Goal: Information Seeking & Learning: Compare options

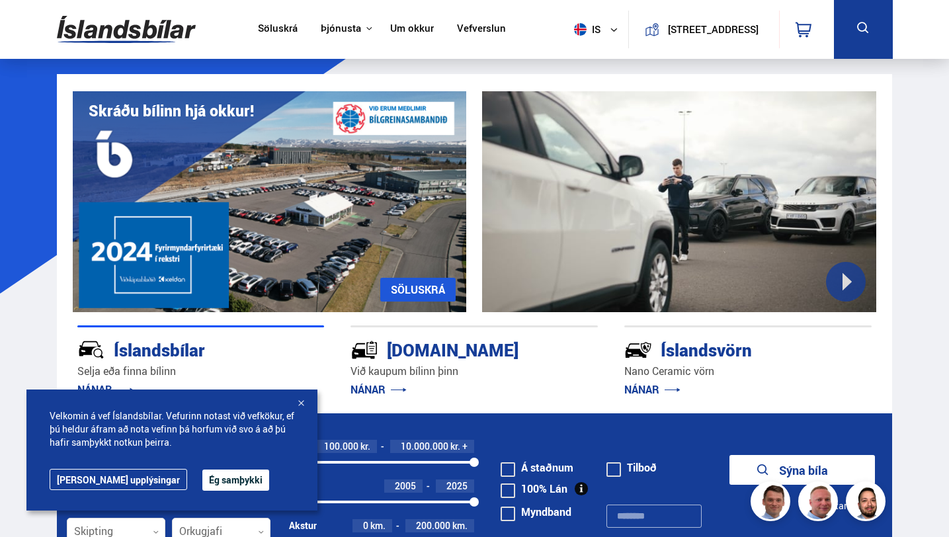
click at [202, 484] on button "Ég samþykki" at bounding box center [235, 480] width 67 height 21
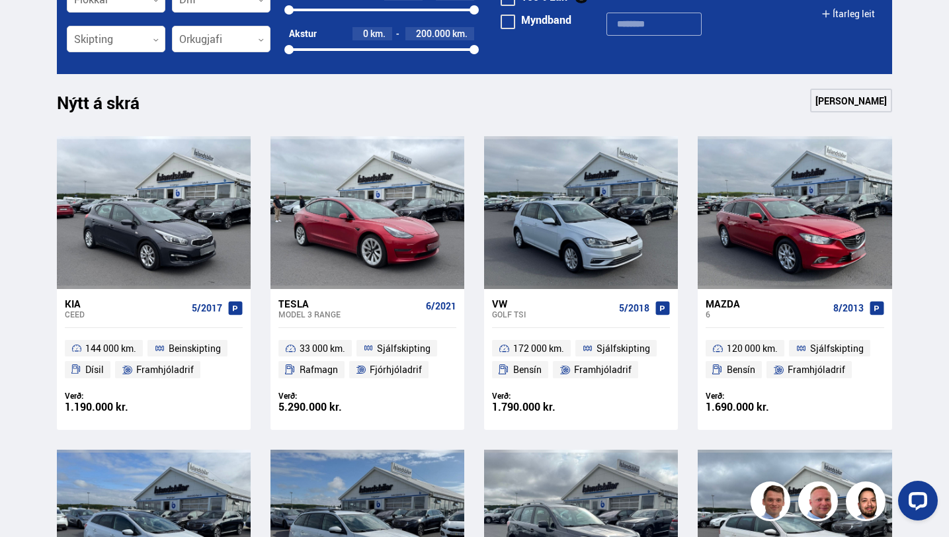
scroll to position [509, 0]
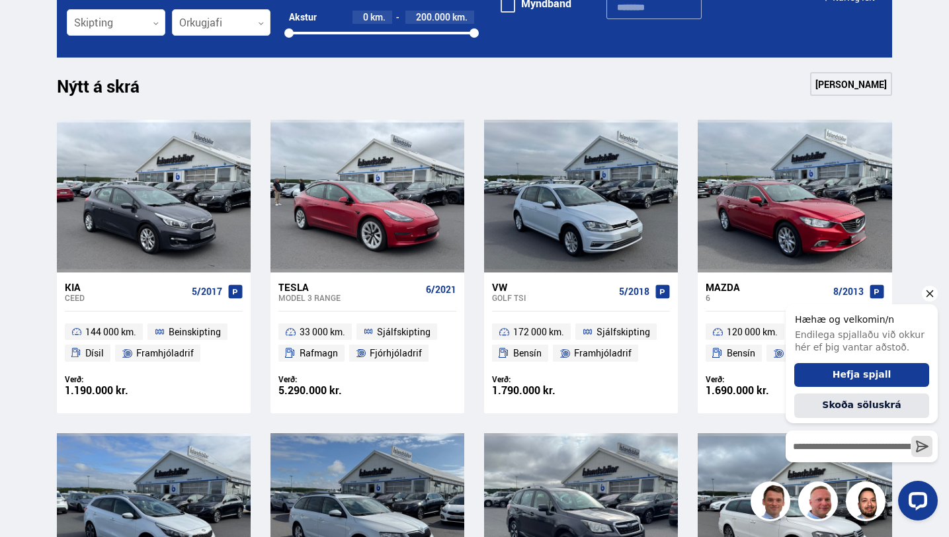
click at [934, 296] on icon "Hide greeting" at bounding box center [930, 294] width 16 height 16
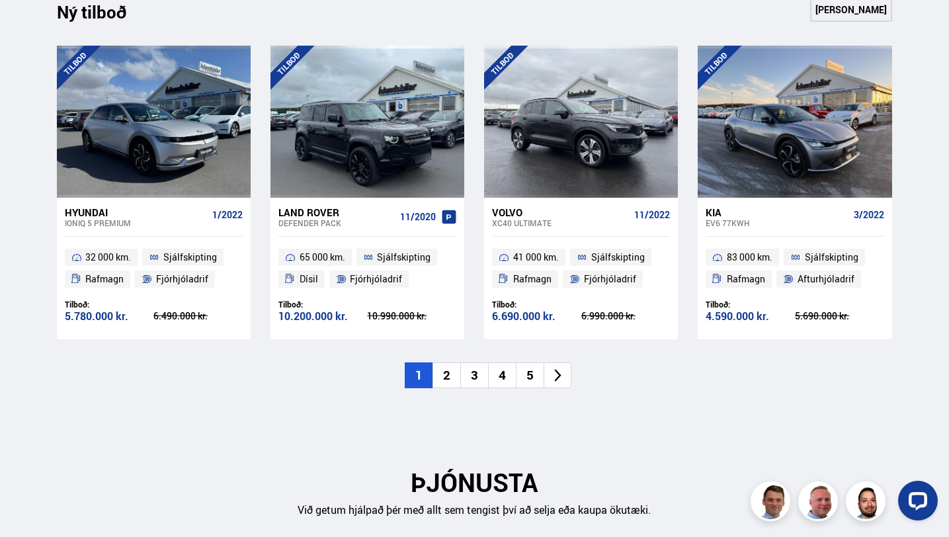
scroll to position [1349, 0]
click at [449, 378] on li "2" at bounding box center [446, 375] width 28 height 26
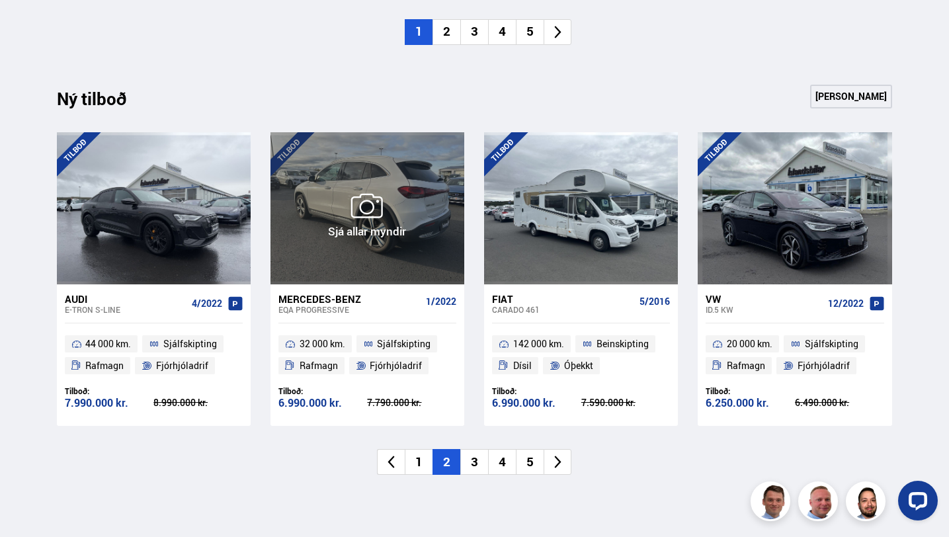
scroll to position [1264, 0]
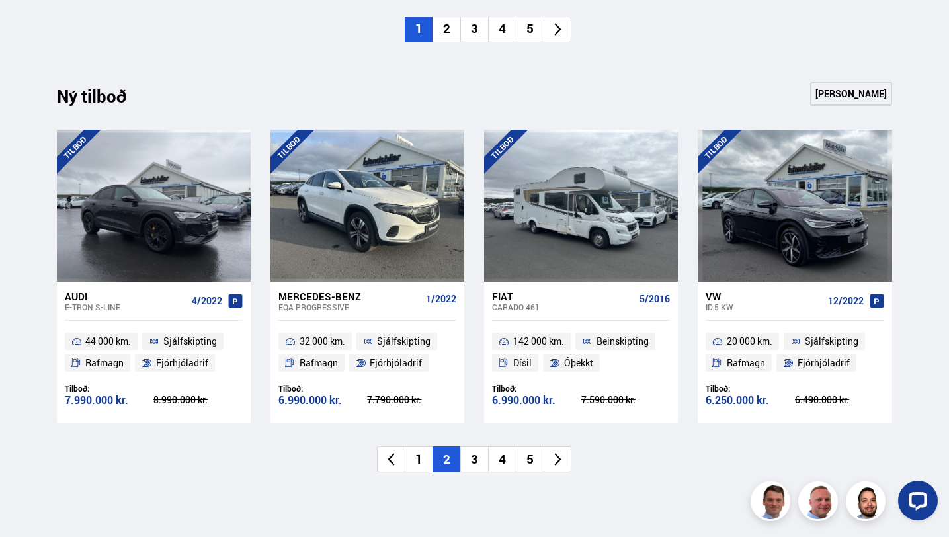
click at [481, 450] on li "3" at bounding box center [474, 459] width 28 height 26
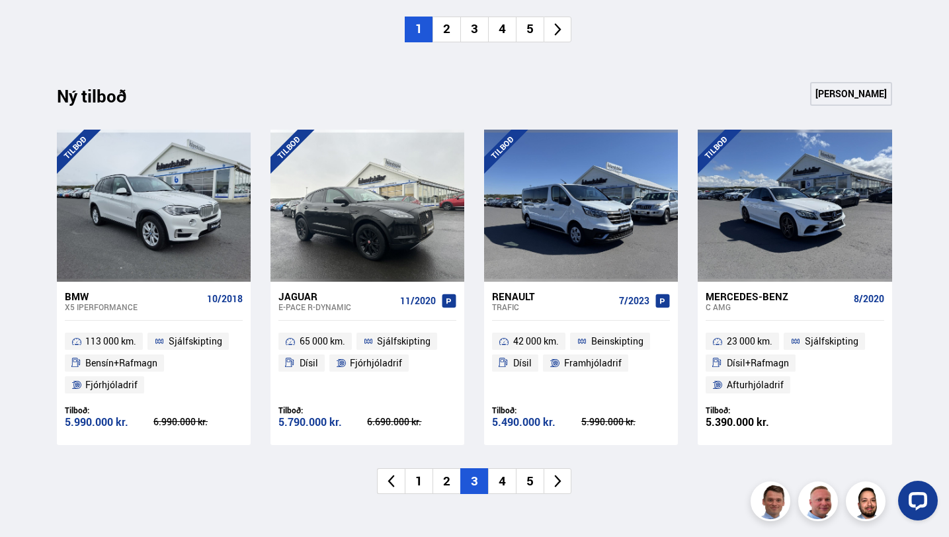
click at [501, 481] on li "4" at bounding box center [502, 481] width 28 height 26
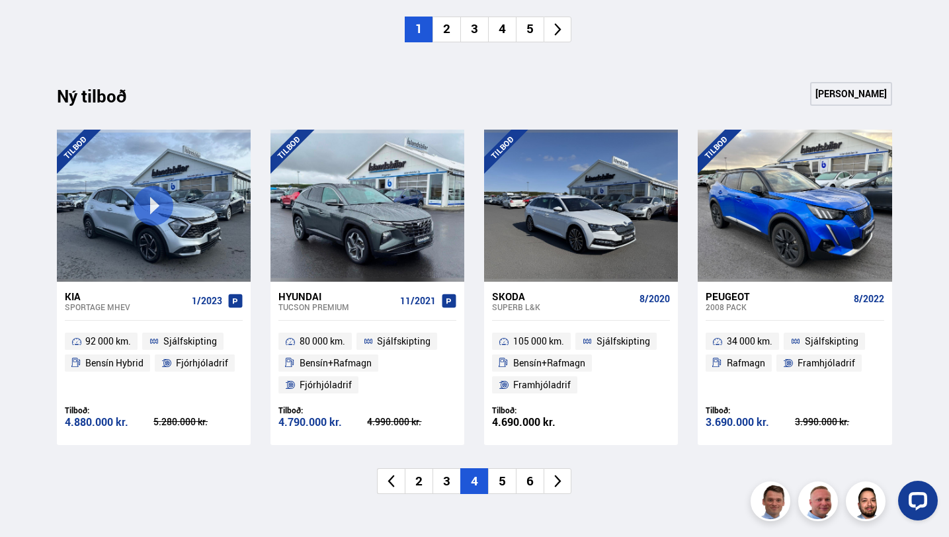
click at [509, 484] on li "5" at bounding box center [502, 481] width 28 height 26
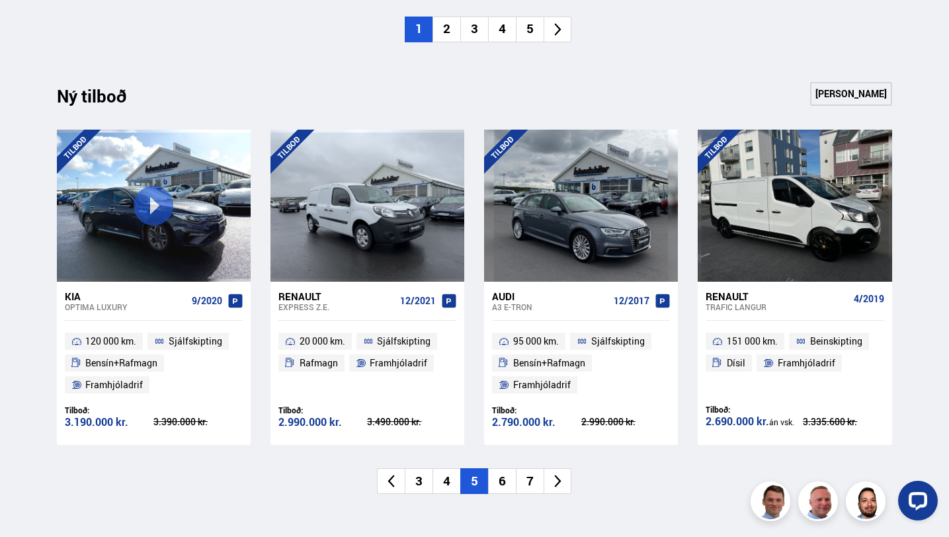
click at [503, 485] on li "6" at bounding box center [502, 481] width 28 height 26
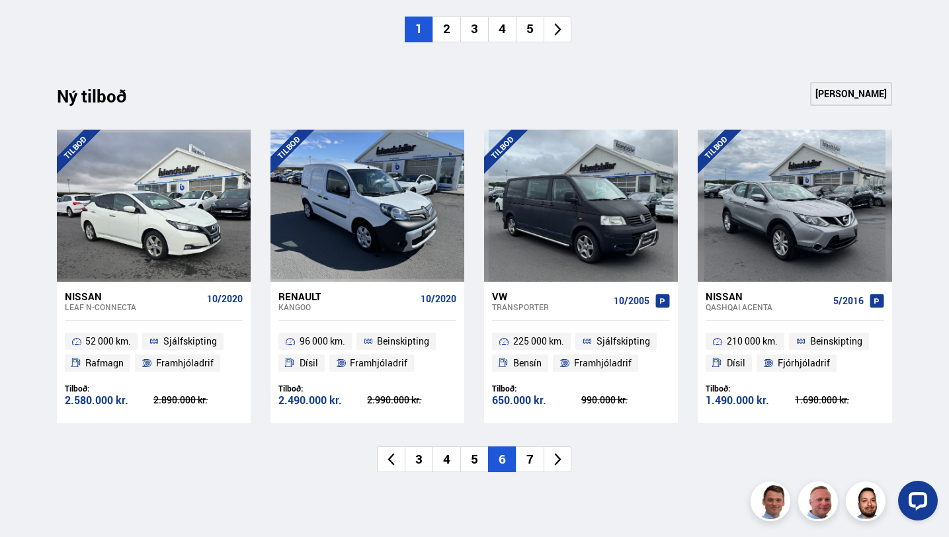
click at [527, 460] on li "7" at bounding box center [530, 459] width 28 height 26
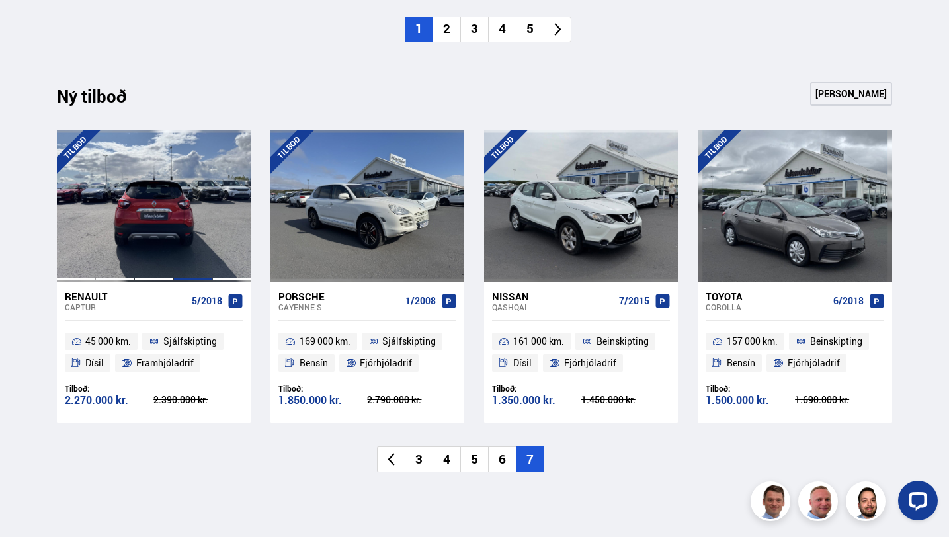
click at [177, 245] on div at bounding box center [192, 206] width 39 height 152
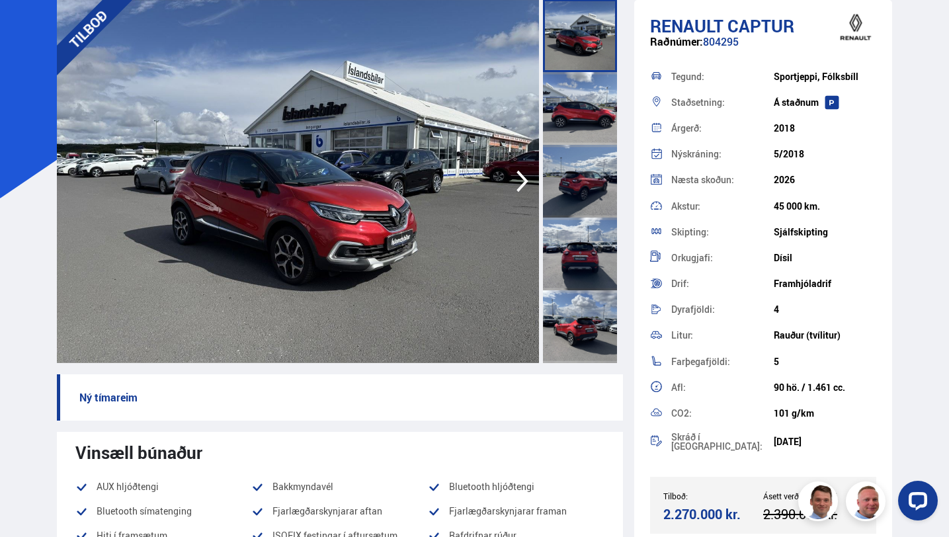
scroll to position [70, 0]
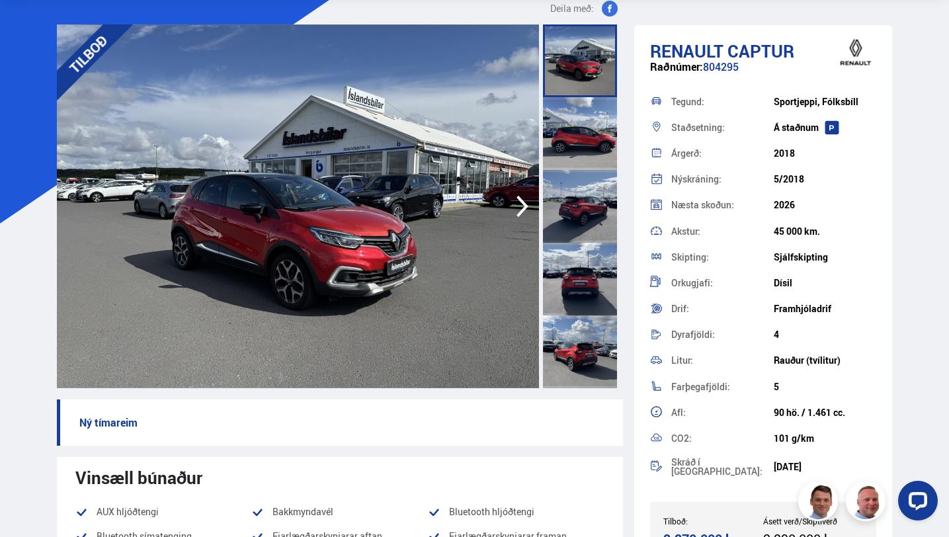
click at [520, 208] on icon "button" at bounding box center [522, 206] width 26 height 32
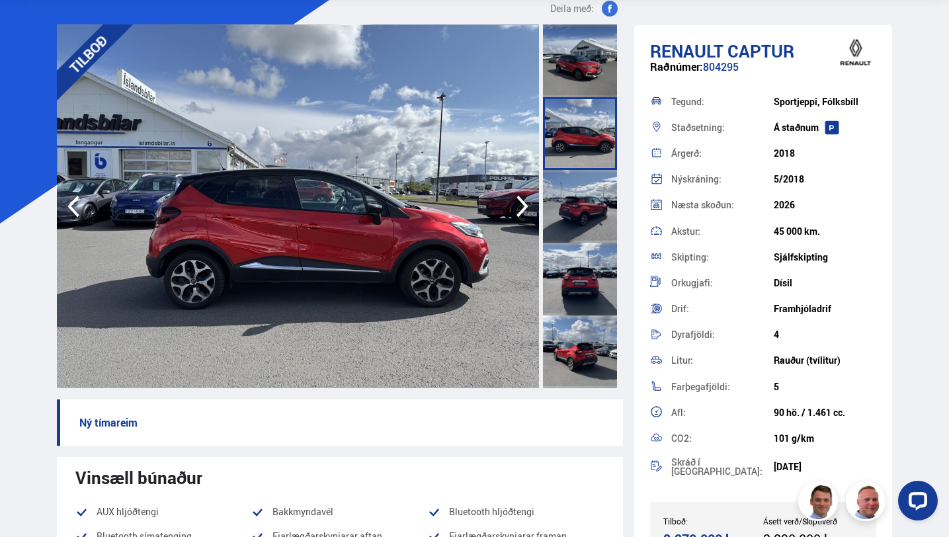
click at [520, 208] on icon "button" at bounding box center [522, 206] width 26 height 32
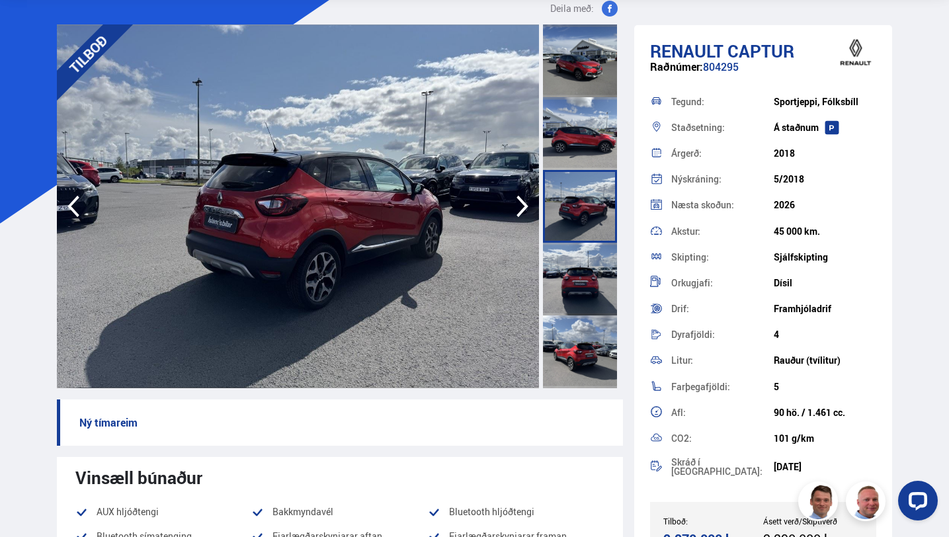
click at [520, 208] on icon "button" at bounding box center [522, 206] width 26 height 32
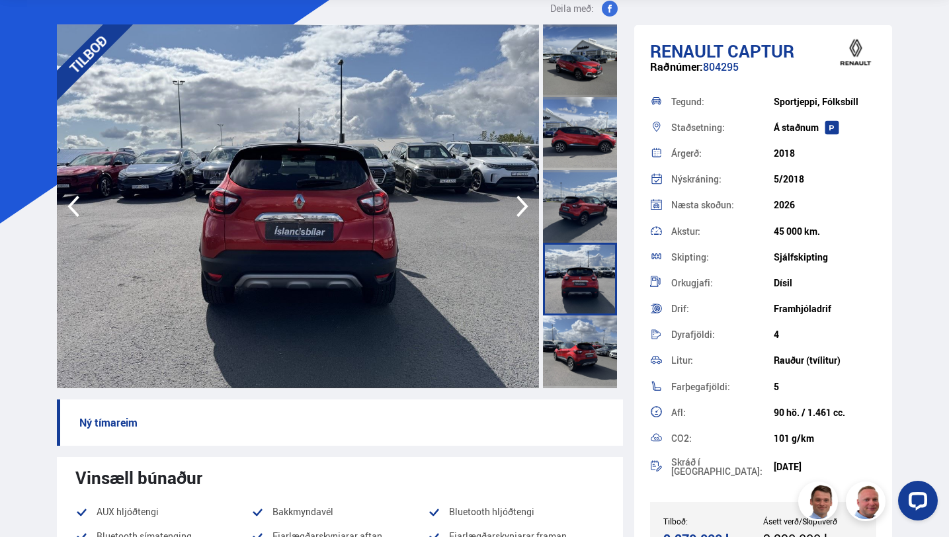
click at [520, 208] on icon "button" at bounding box center [522, 206] width 26 height 32
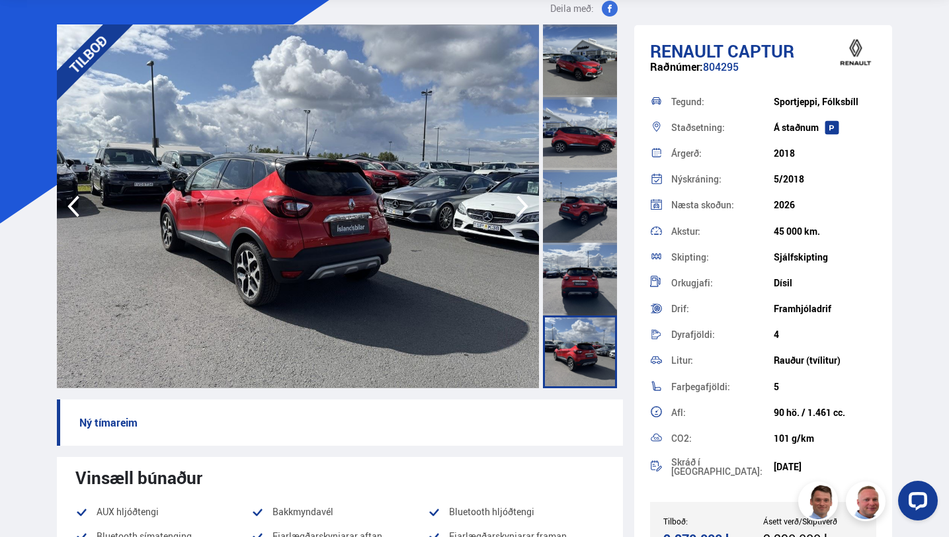
click at [520, 208] on icon "button" at bounding box center [522, 206] width 26 height 32
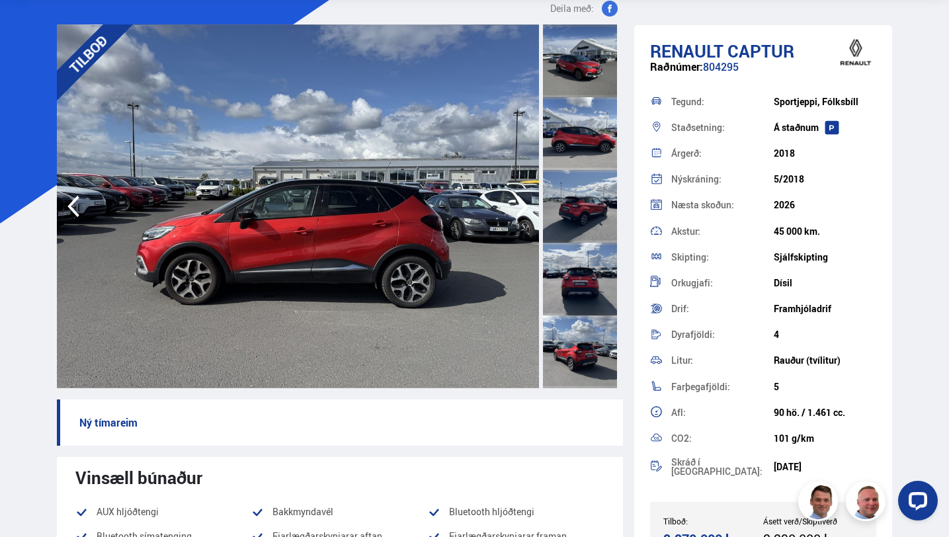
click at [520, 208] on icon "button" at bounding box center [522, 206] width 26 height 32
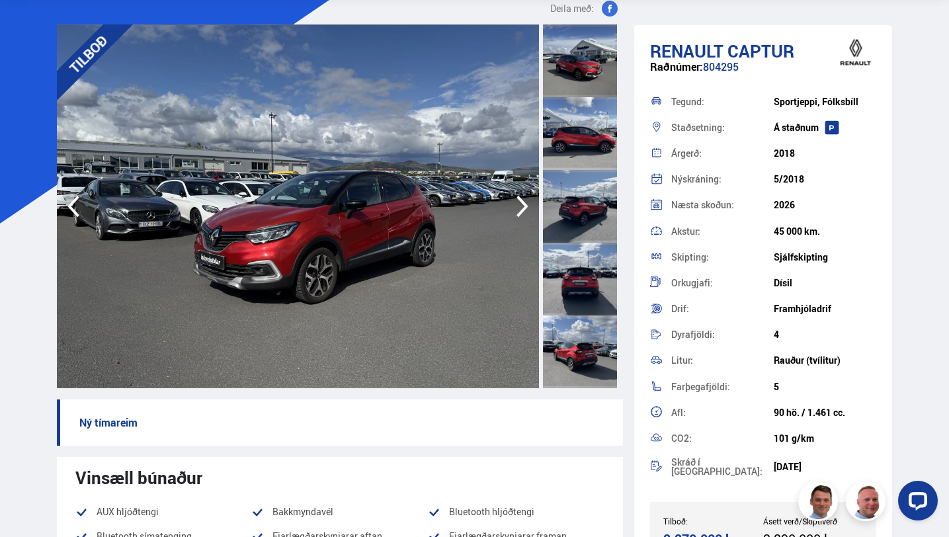
click at [520, 208] on icon "button" at bounding box center [522, 206] width 26 height 32
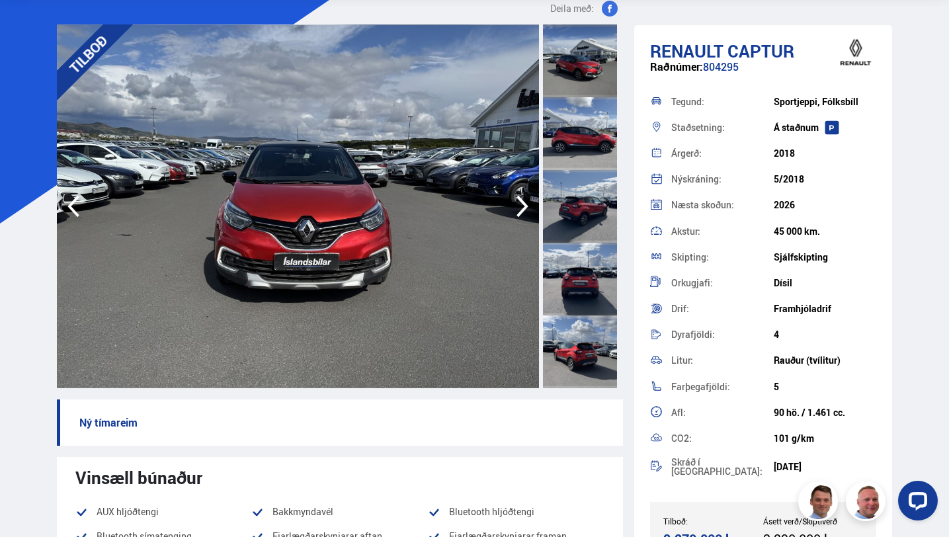
click at [520, 208] on icon "button" at bounding box center [522, 206] width 26 height 32
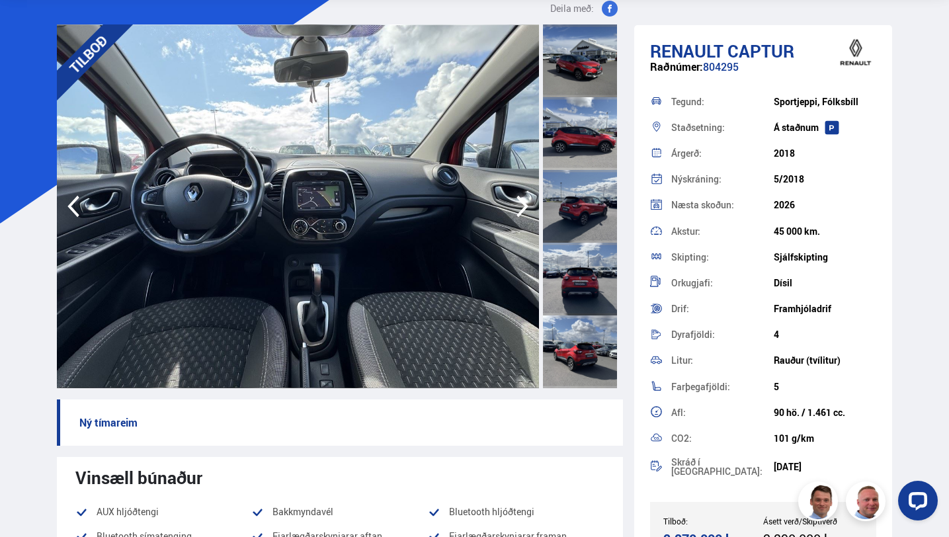
click at [520, 208] on icon "button" at bounding box center [522, 206] width 26 height 32
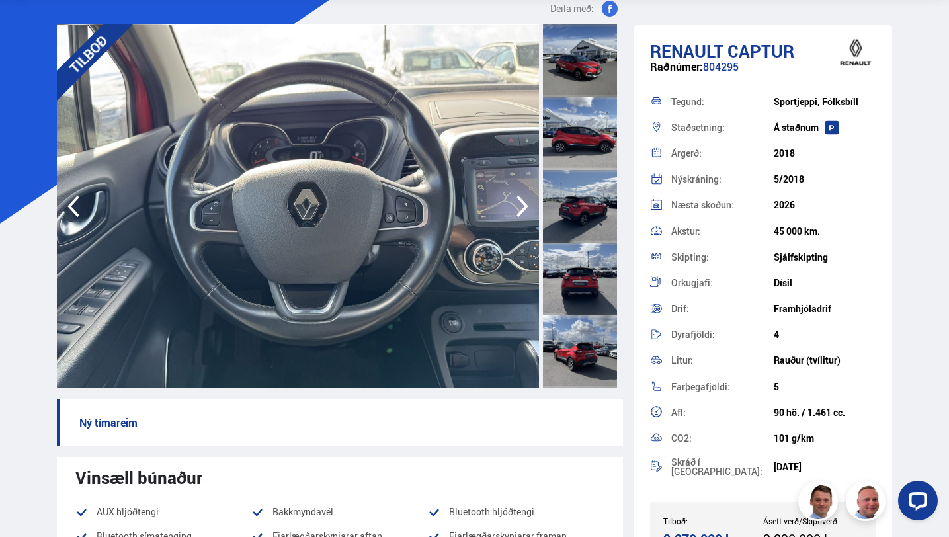
click at [520, 208] on icon "button" at bounding box center [522, 206] width 26 height 32
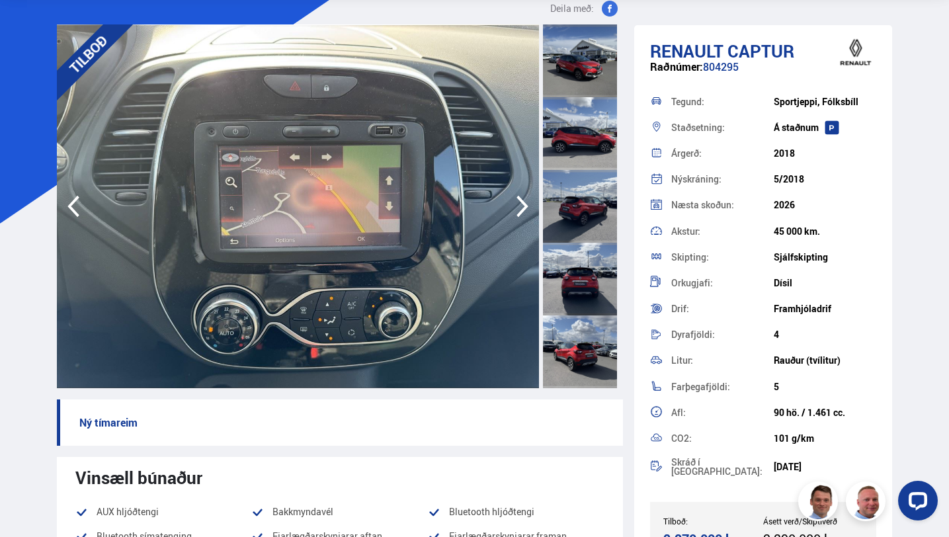
click at [521, 208] on icon "button" at bounding box center [522, 206] width 26 height 32
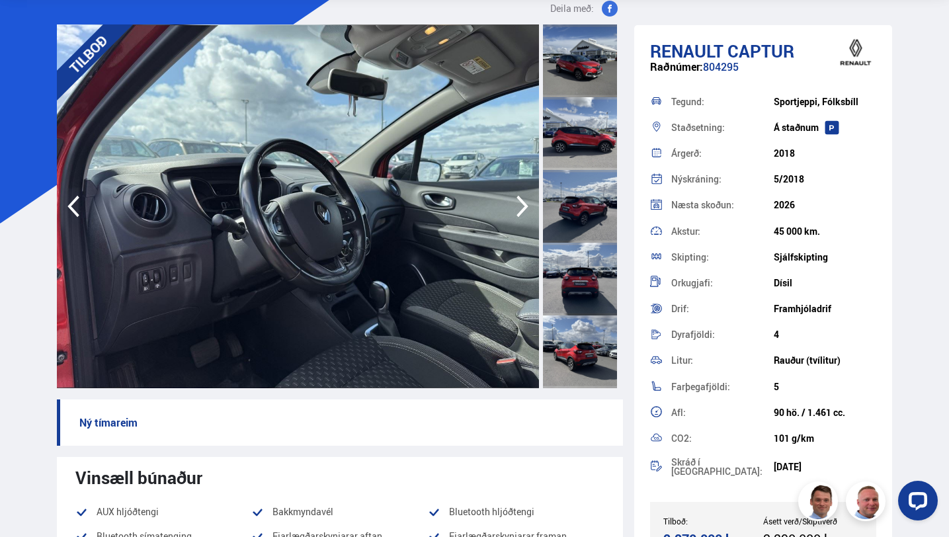
click at [521, 208] on icon "button" at bounding box center [522, 206] width 26 height 32
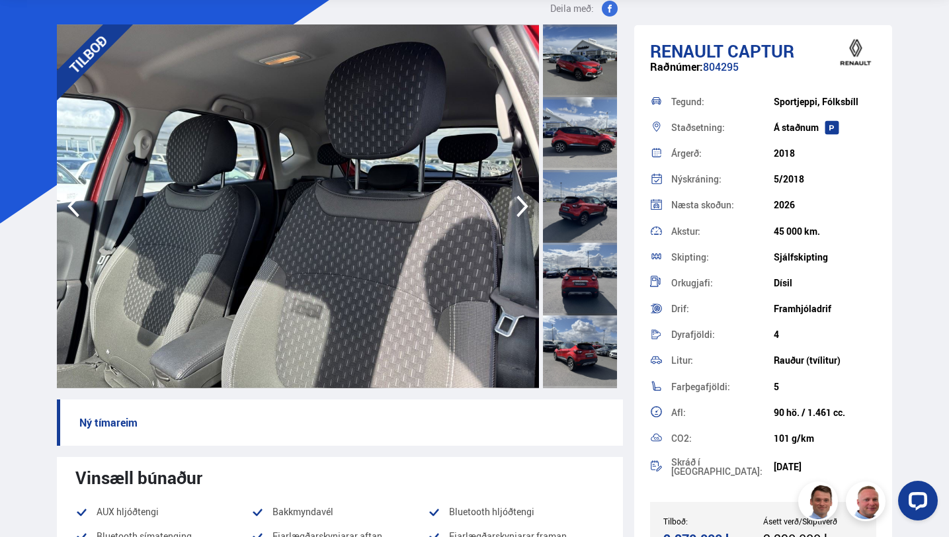
click at [521, 208] on icon "button" at bounding box center [522, 206] width 26 height 32
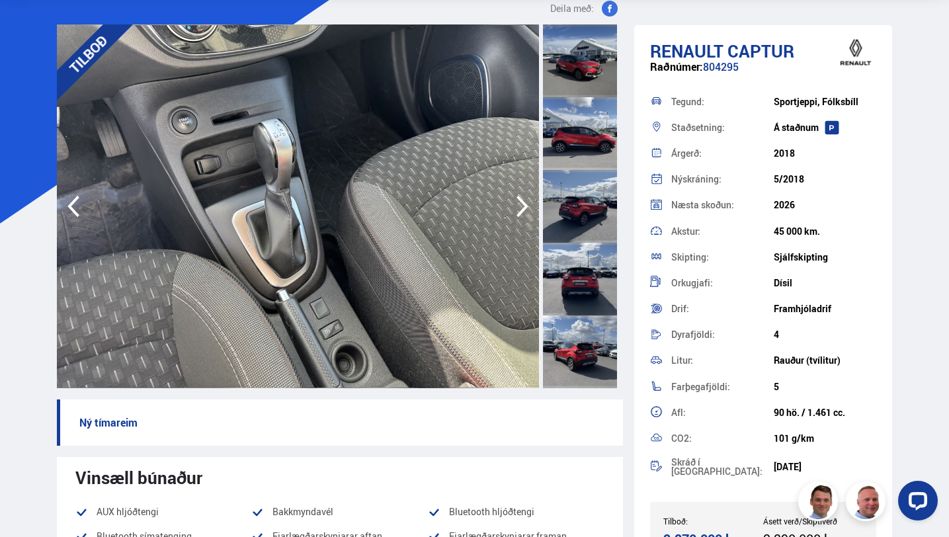
click at [521, 208] on icon "button" at bounding box center [522, 206] width 26 height 32
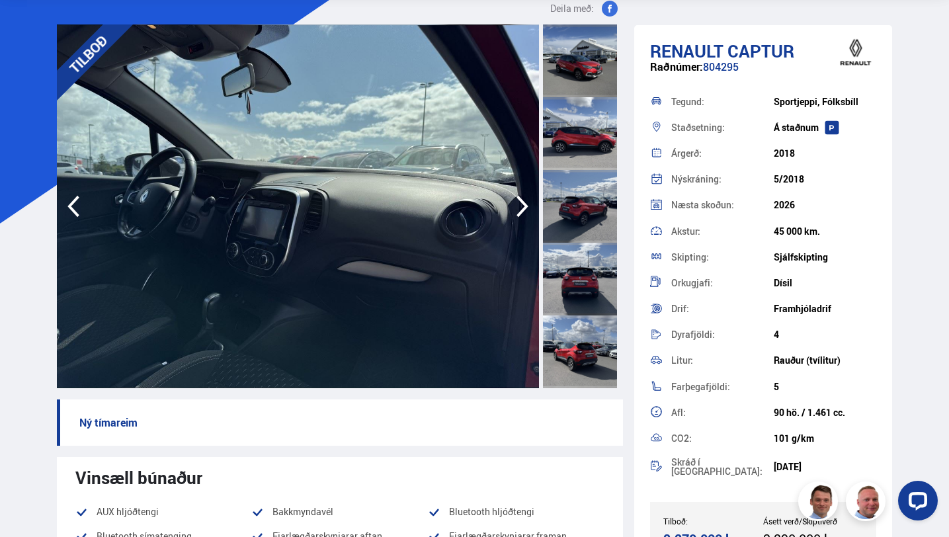
click at [521, 208] on icon "button" at bounding box center [522, 206] width 26 height 32
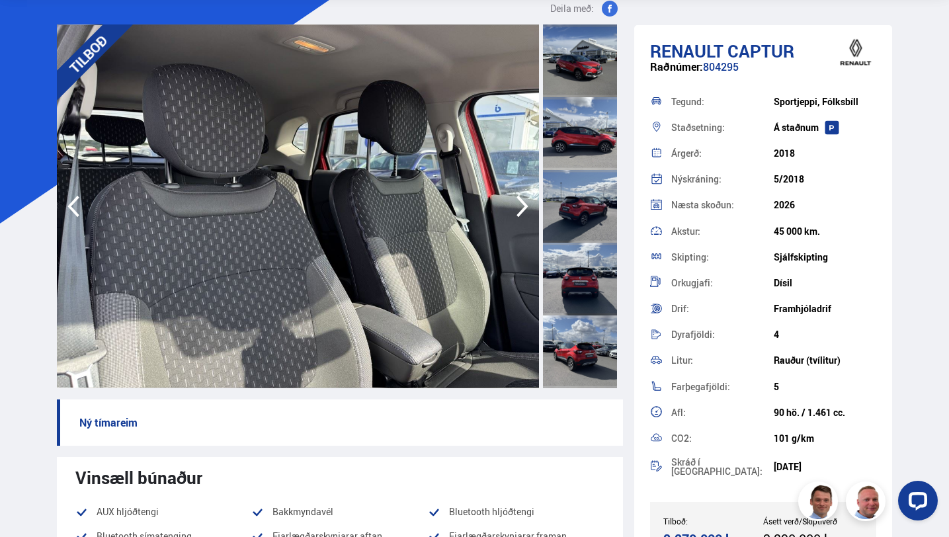
click at [521, 208] on icon "button" at bounding box center [522, 206] width 26 height 32
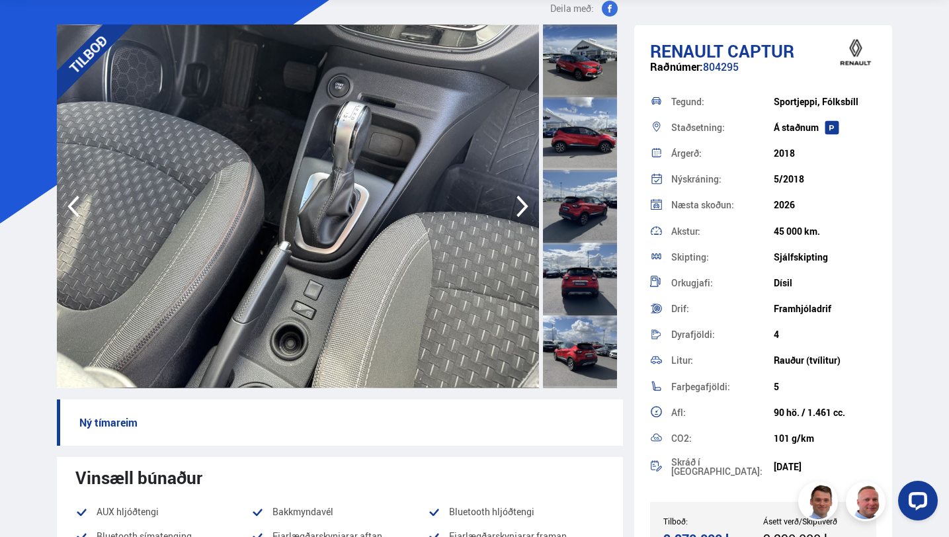
click at [521, 208] on icon "button" at bounding box center [522, 206] width 26 height 32
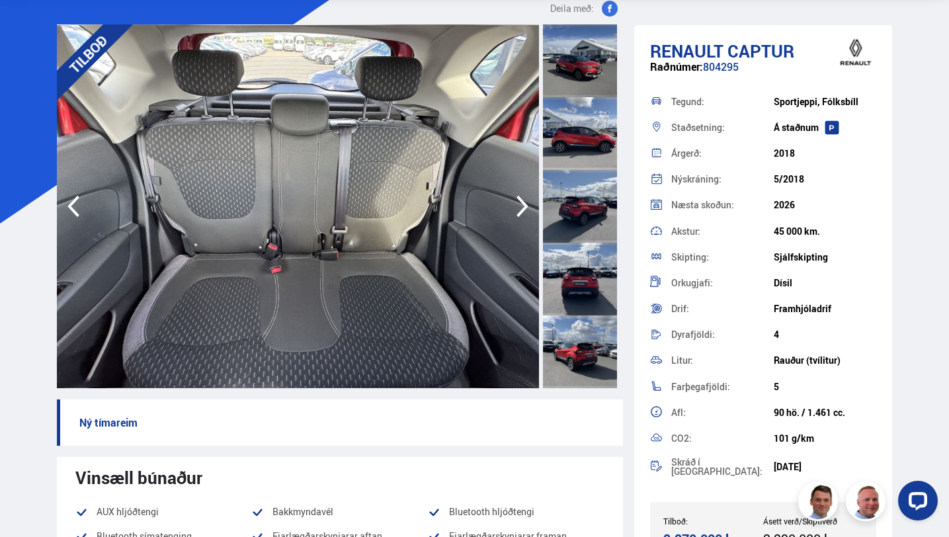
click at [72, 207] on icon "button" at bounding box center [73, 206] width 26 height 32
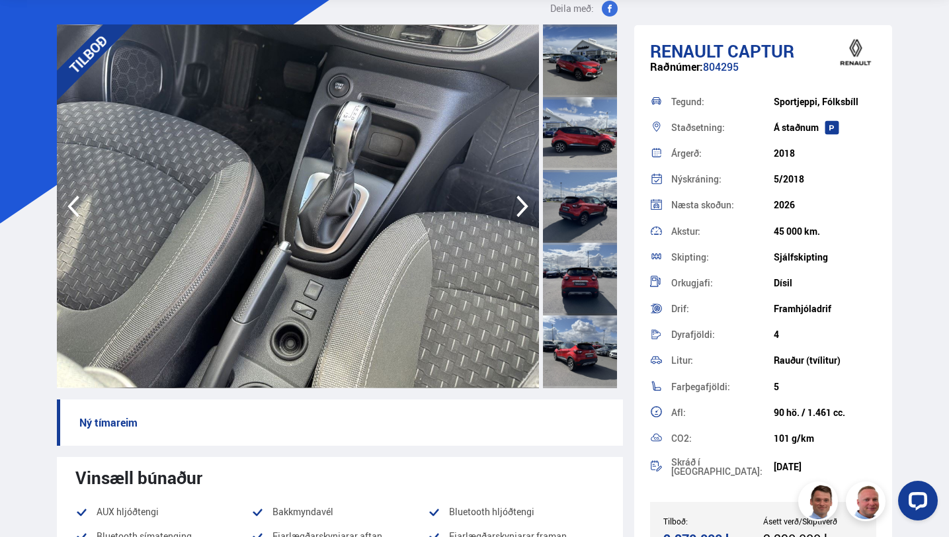
click at [522, 200] on icon "button" at bounding box center [522, 206] width 26 height 32
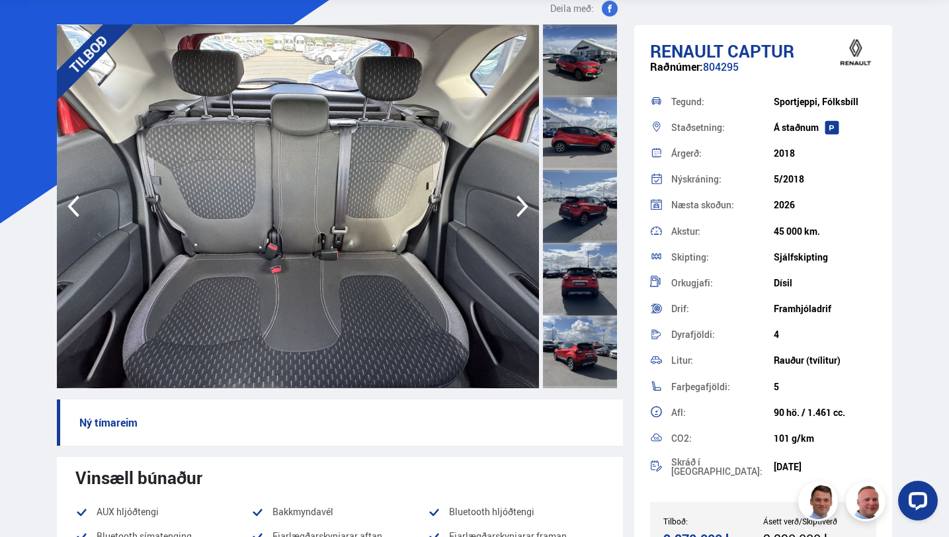
click at [522, 200] on icon "button" at bounding box center [522, 206] width 26 height 32
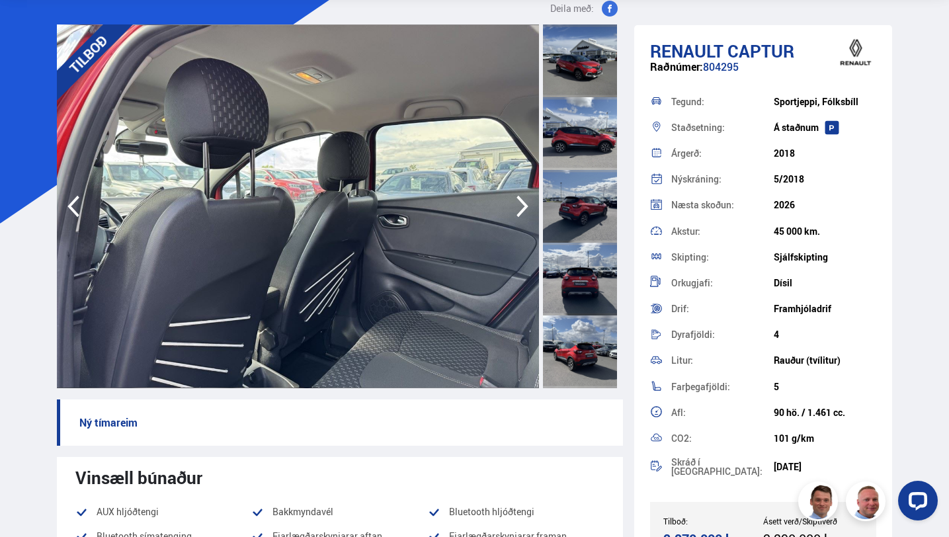
click at [522, 200] on icon "button" at bounding box center [522, 206] width 26 height 32
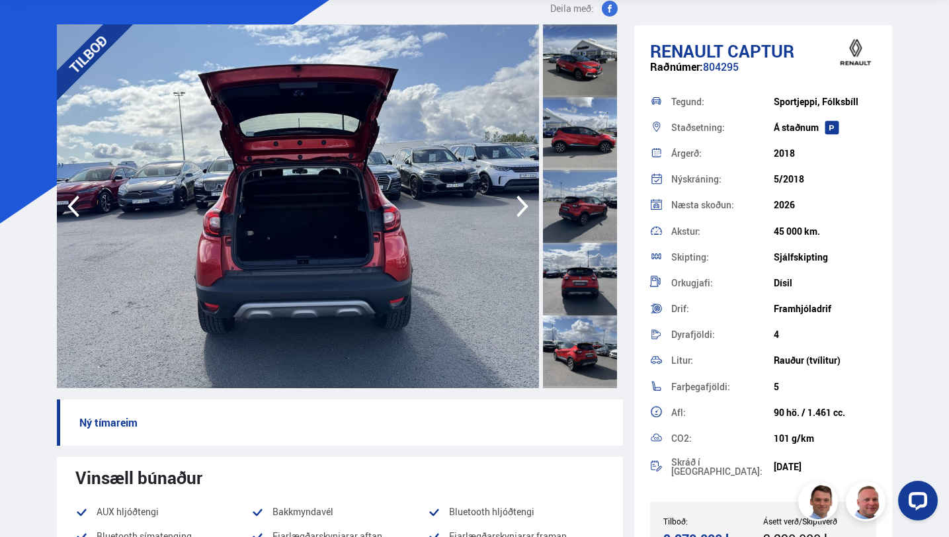
click at [522, 200] on icon "button" at bounding box center [522, 206] width 26 height 32
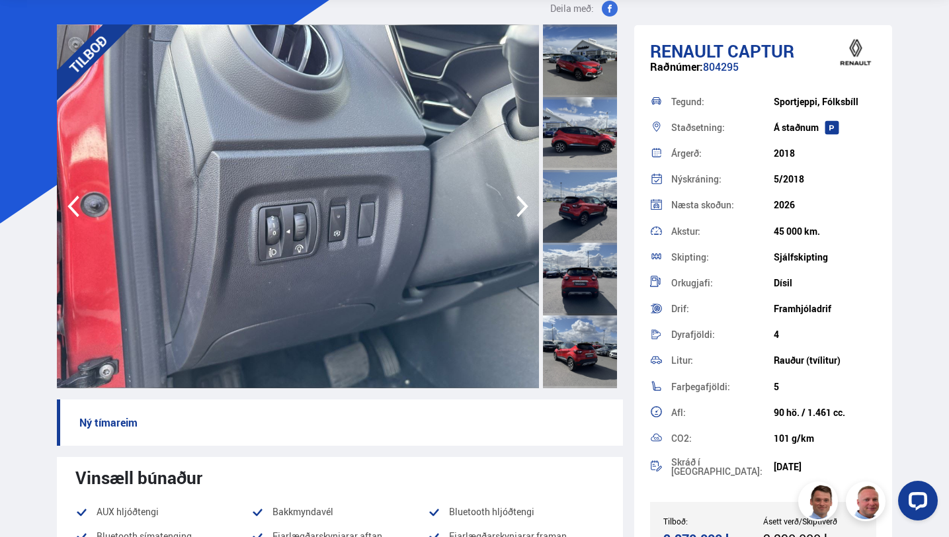
click at [522, 199] on icon "button" at bounding box center [522, 206] width 26 height 32
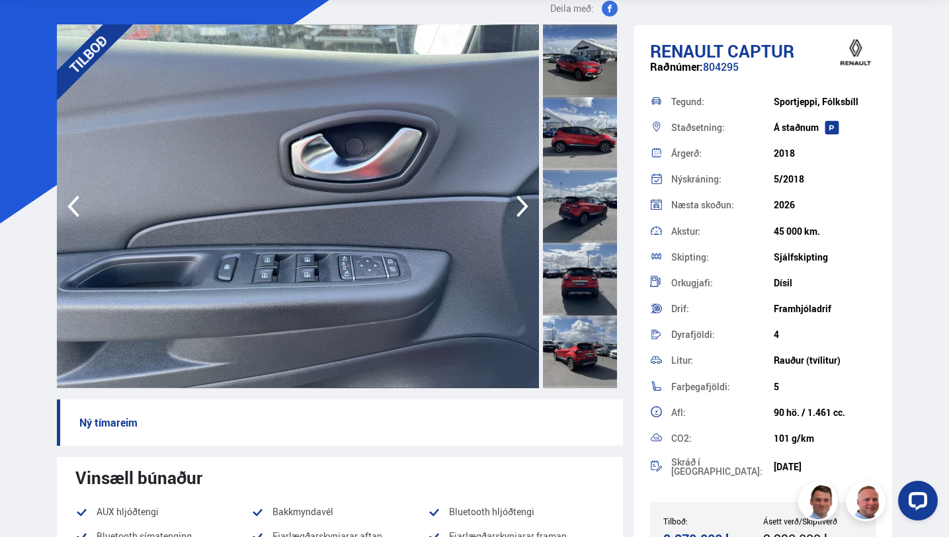
click at [522, 199] on icon "button" at bounding box center [522, 206] width 26 height 32
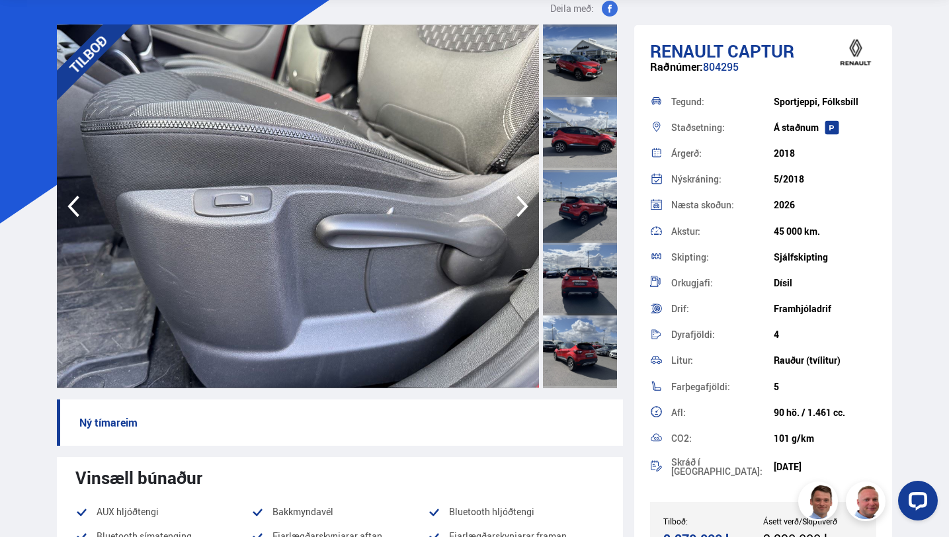
click at [522, 202] on icon "button" at bounding box center [522, 207] width 12 height 22
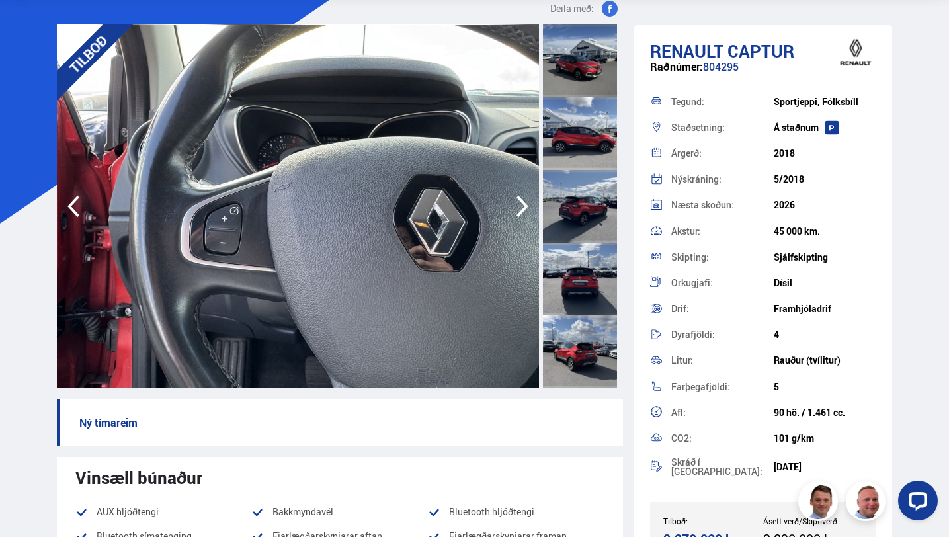
click at [522, 202] on icon "button" at bounding box center [522, 207] width 12 height 22
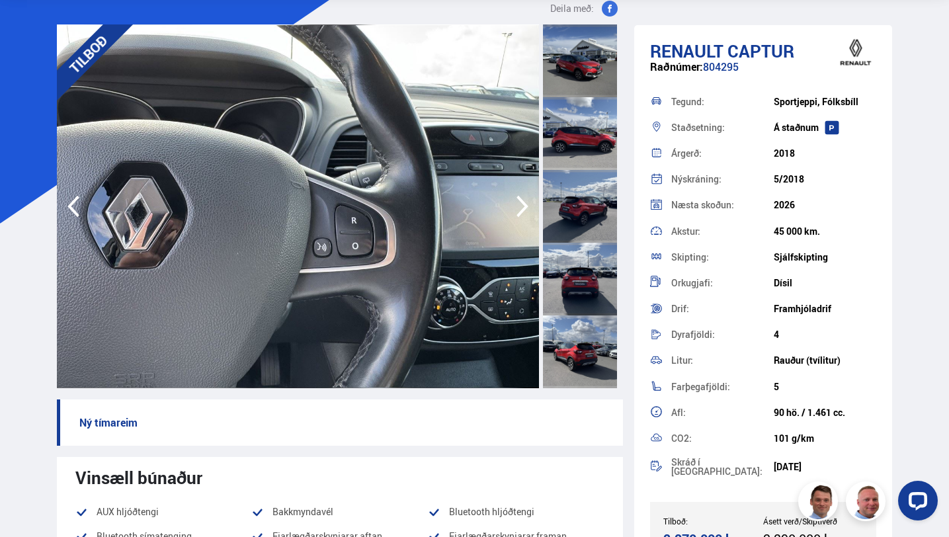
click at [522, 202] on icon "button" at bounding box center [522, 207] width 12 height 22
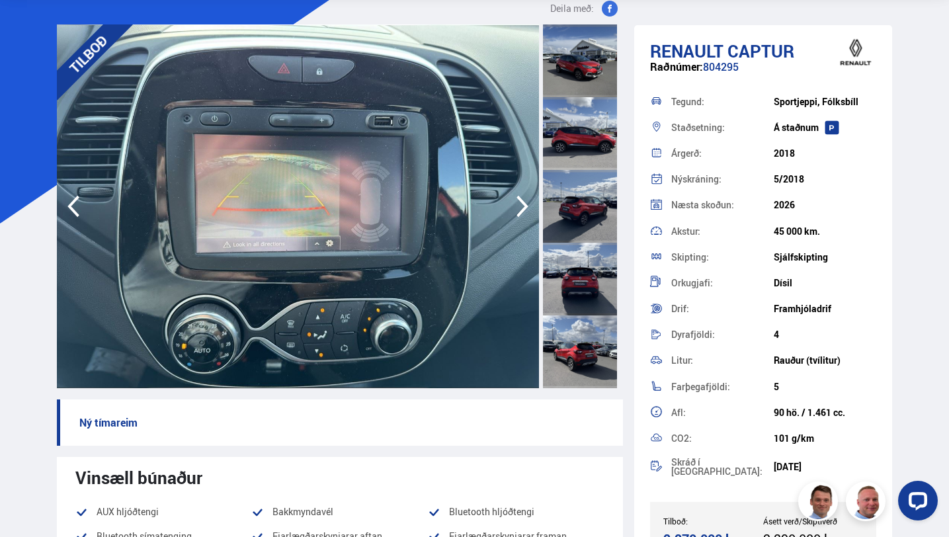
click at [522, 202] on icon "button" at bounding box center [522, 207] width 12 height 22
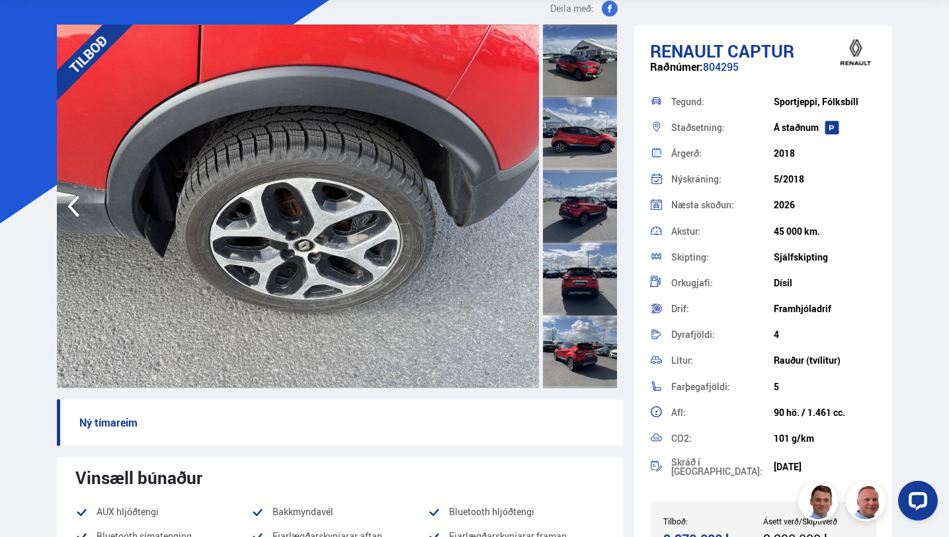
click at [522, 202] on img at bounding box center [298, 206] width 483 height 364
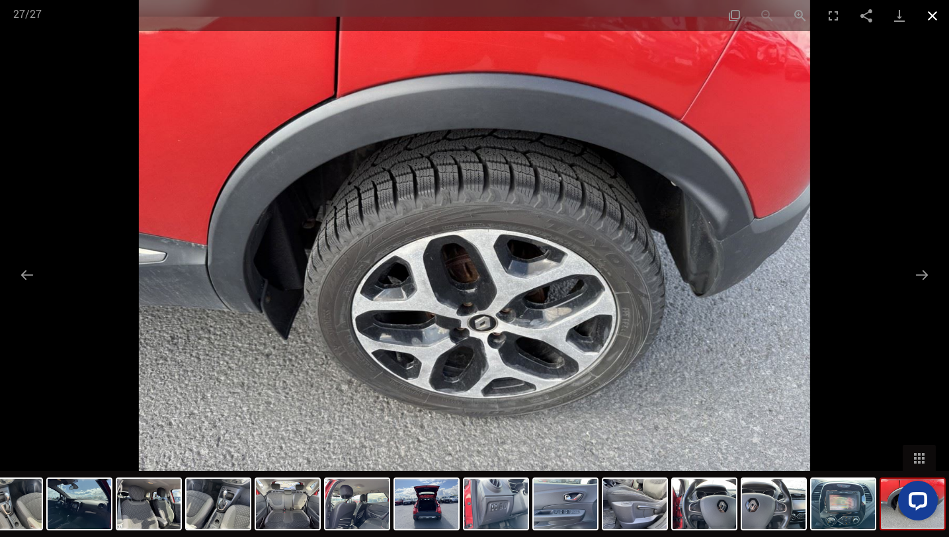
click at [936, 20] on button "Close gallery" at bounding box center [932, 15] width 33 height 31
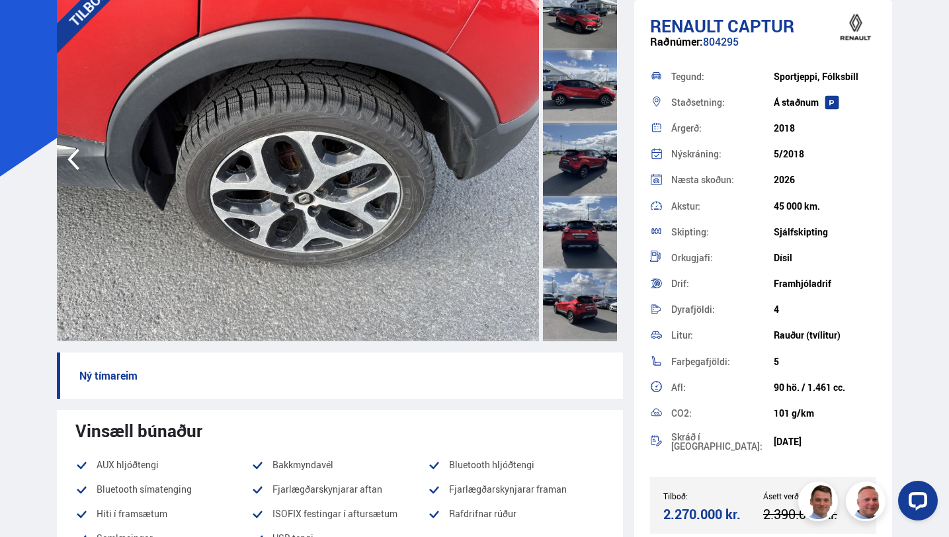
scroll to position [0, 0]
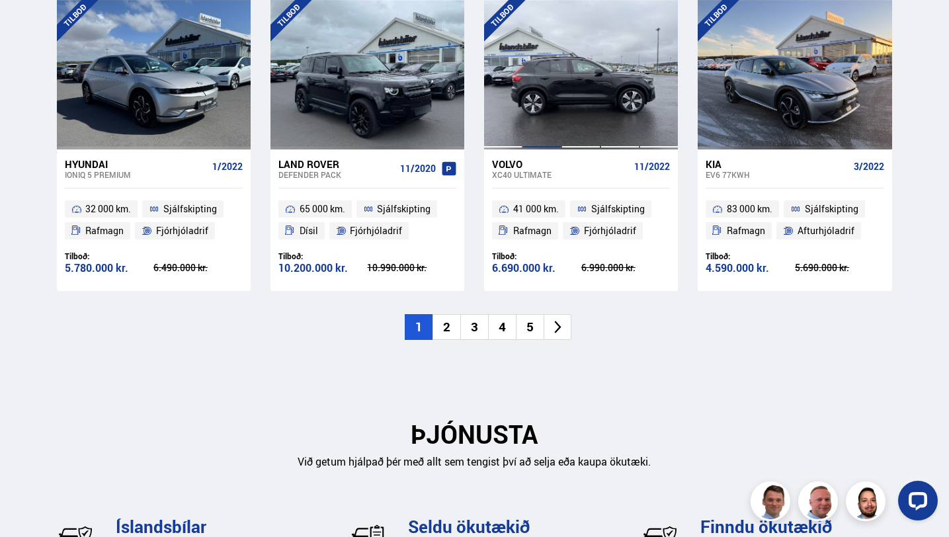
scroll to position [1398, 0]
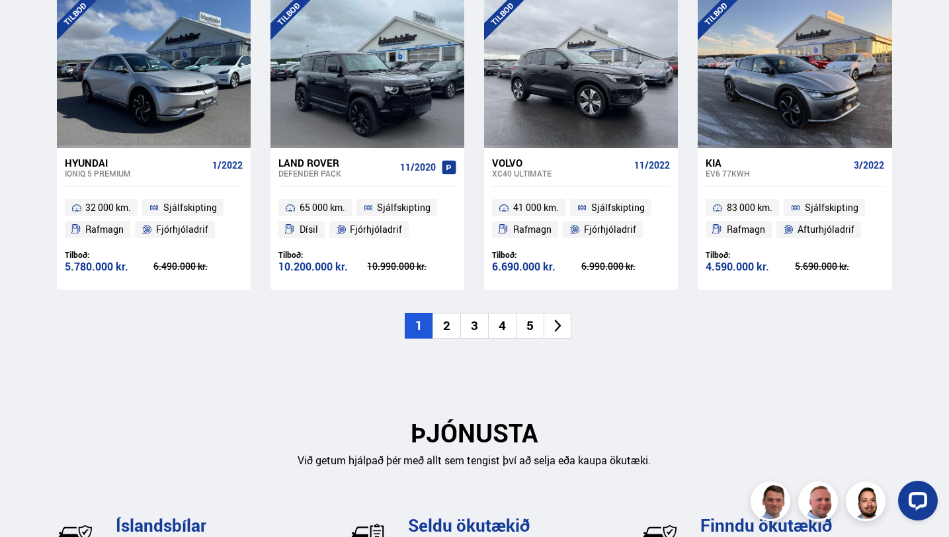
click at [559, 329] on icon at bounding box center [557, 325] width 15 height 15
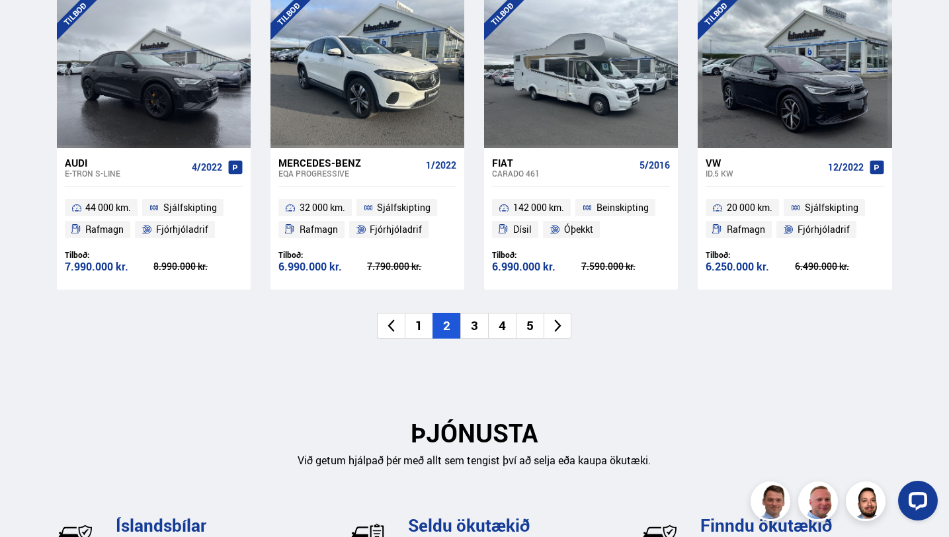
click at [559, 329] on icon at bounding box center [557, 325] width 15 height 15
click at [559, 329] on div "Ný tilboð Sjá meira [GEOGRAPHIC_DATA] Audi e-tron S-LINE 4/2022 44 000 km. Sjál…" at bounding box center [474, 143] width 856 height 390
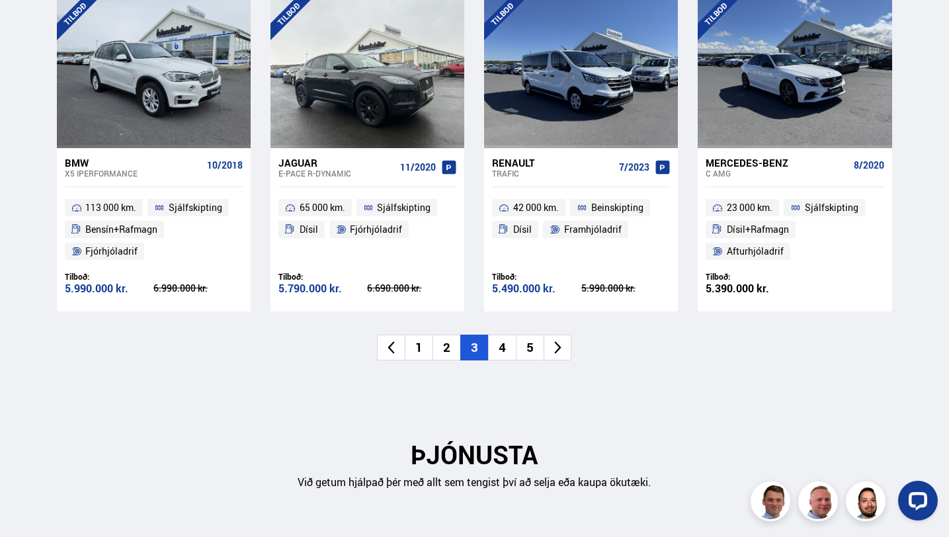
click at [559, 329] on div "Ný tilboð Sjá meira [GEOGRAPHIC_DATA] BMW X5 IPERFORMANCE 10/2018 113 000 km. S…" at bounding box center [474, 154] width 856 height 412
click at [565, 348] on icon at bounding box center [557, 347] width 15 height 15
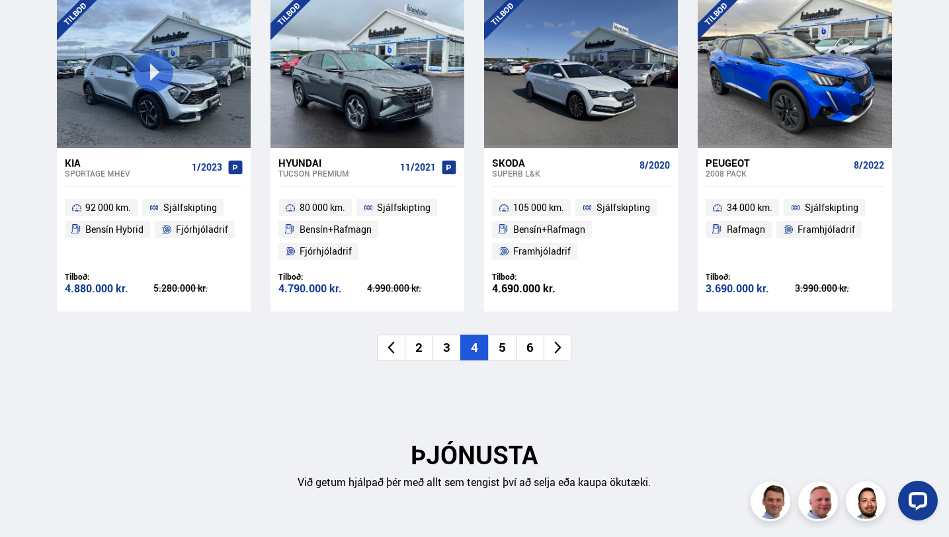
click at [565, 348] on icon at bounding box center [557, 347] width 15 height 15
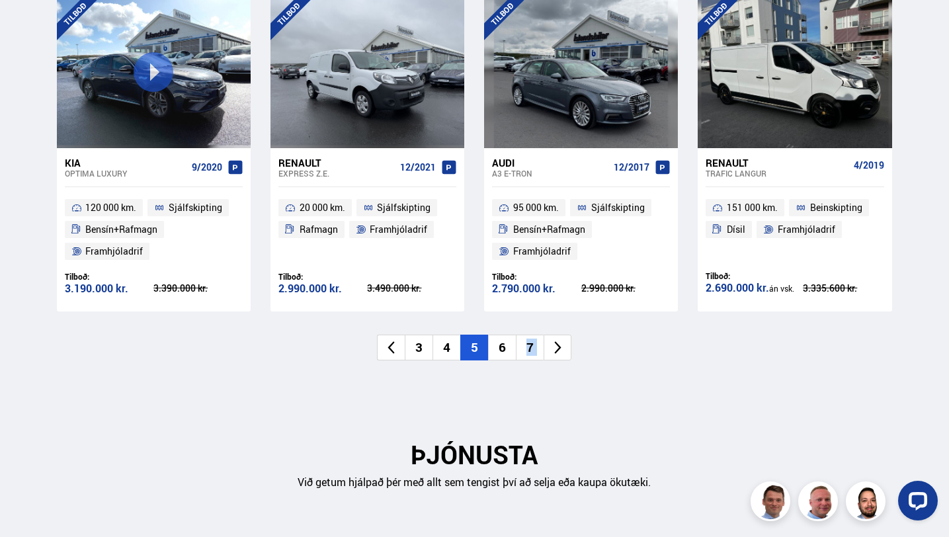
click at [565, 348] on icon at bounding box center [557, 347] width 15 height 15
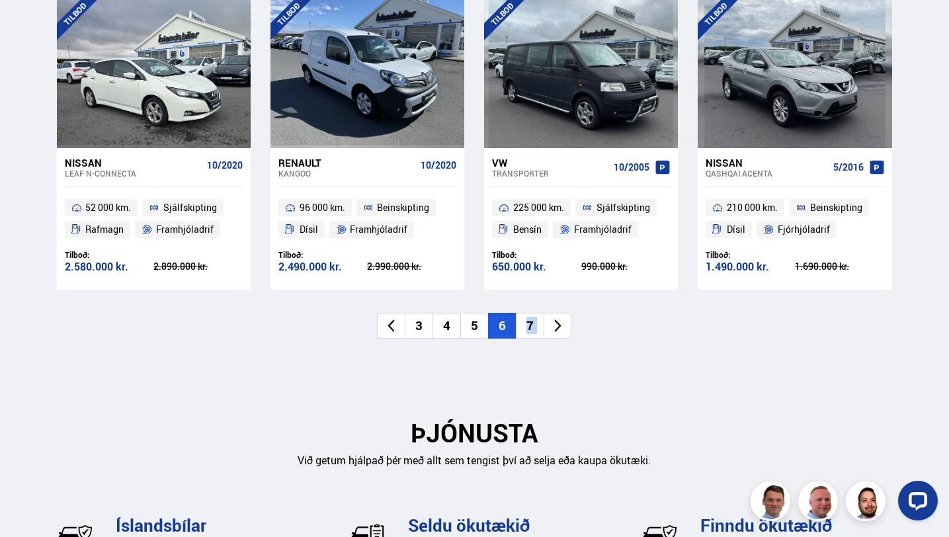
click at [565, 348] on div "Ný tilboð Sjá meira [GEOGRAPHIC_DATA] Nissan Leaf N-CONNECTA 10/2020 52 000 km.…" at bounding box center [474, 163] width 856 height 430
click at [563, 335] on li at bounding box center [558, 326] width 28 height 26
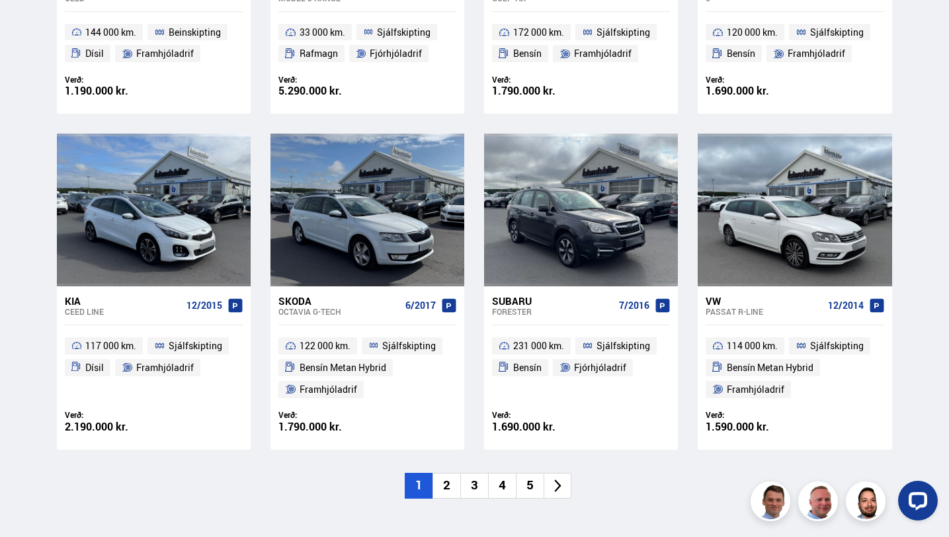
scroll to position [809, 0]
click at [563, 492] on icon at bounding box center [557, 484] width 15 height 15
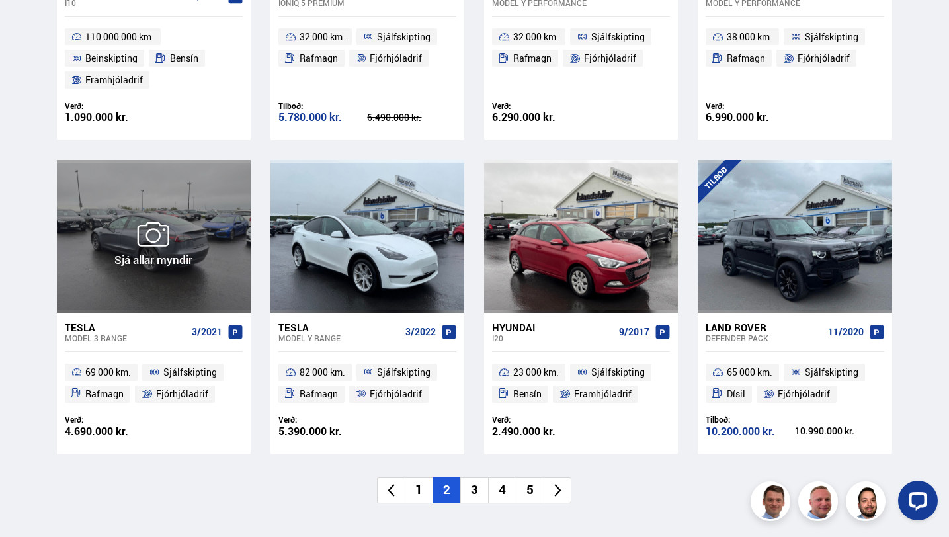
scroll to position [808, 0]
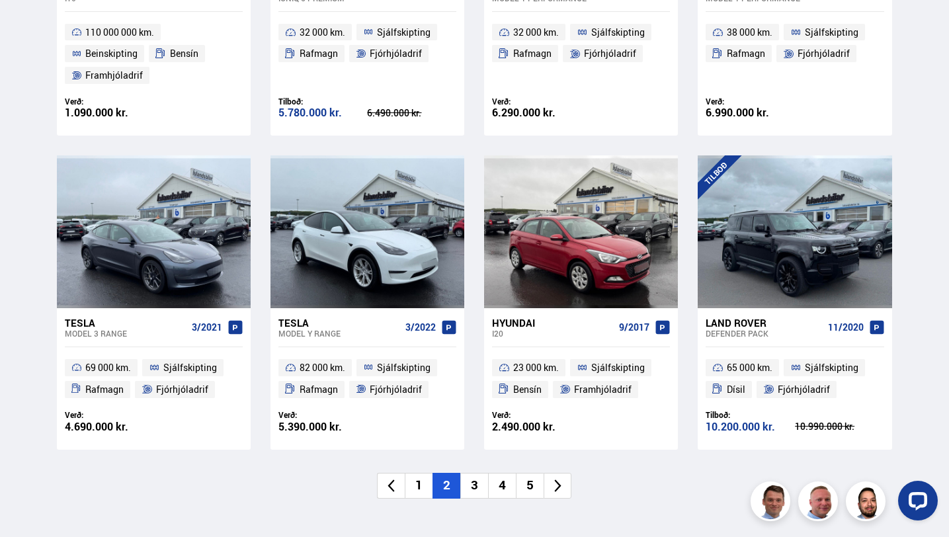
click at [559, 490] on icon at bounding box center [557, 485] width 15 height 15
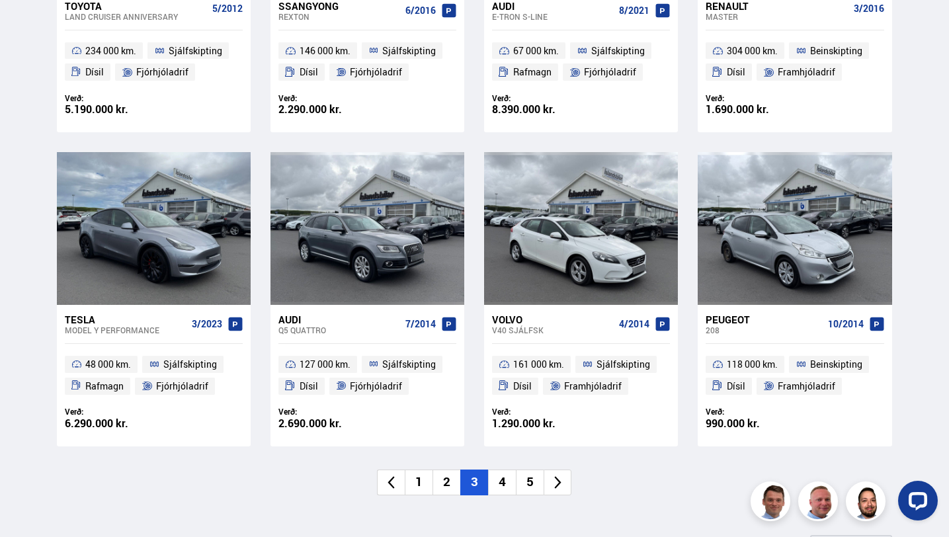
scroll to position [791, 0]
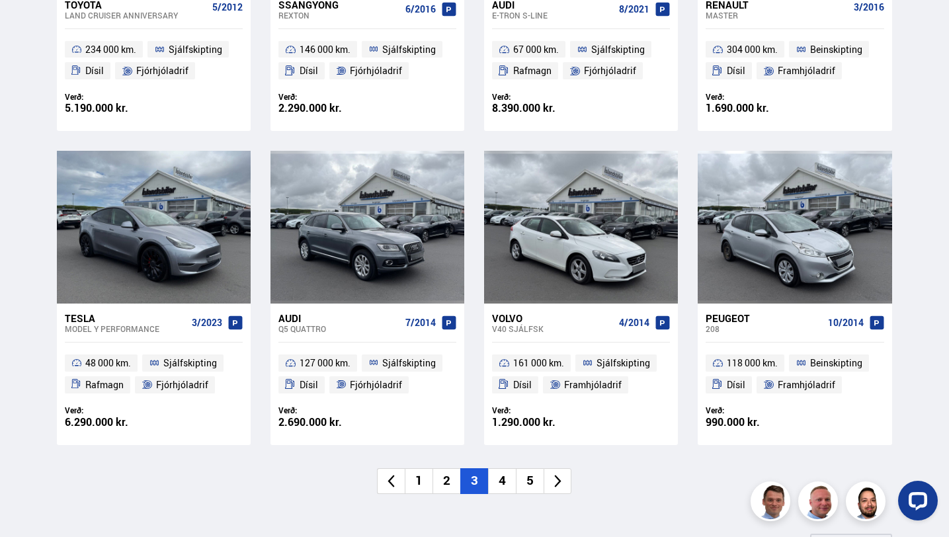
click at [503, 482] on li "4" at bounding box center [502, 481] width 28 height 26
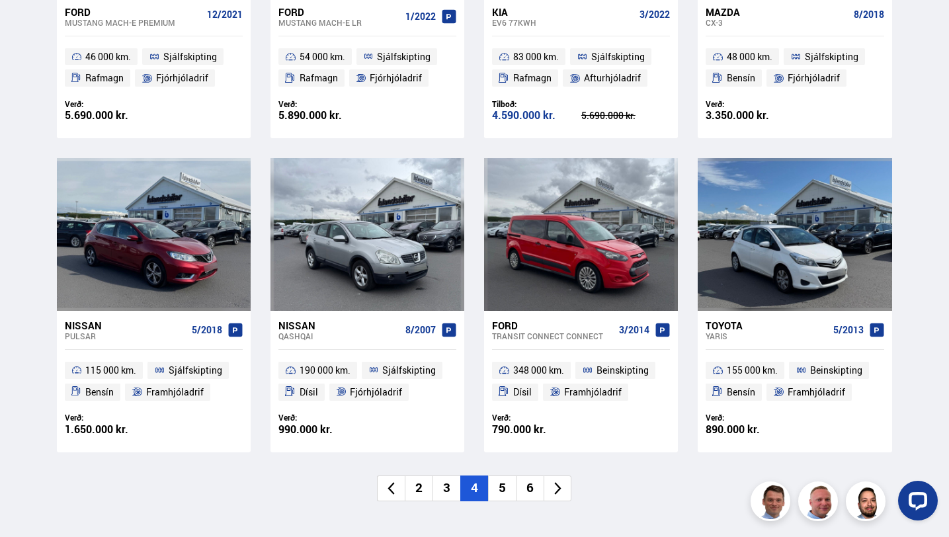
scroll to position [784, 0]
click at [554, 485] on icon at bounding box center [557, 487] width 15 height 15
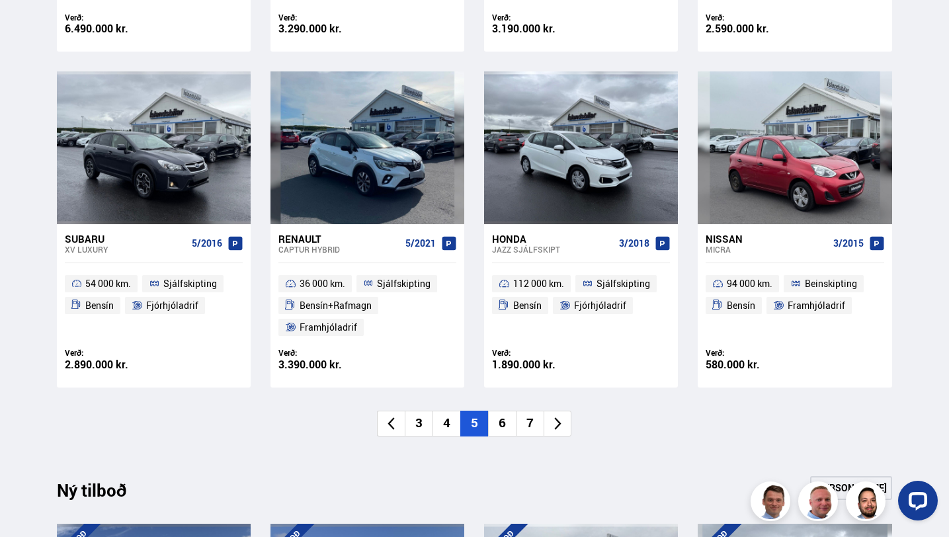
scroll to position [893, 0]
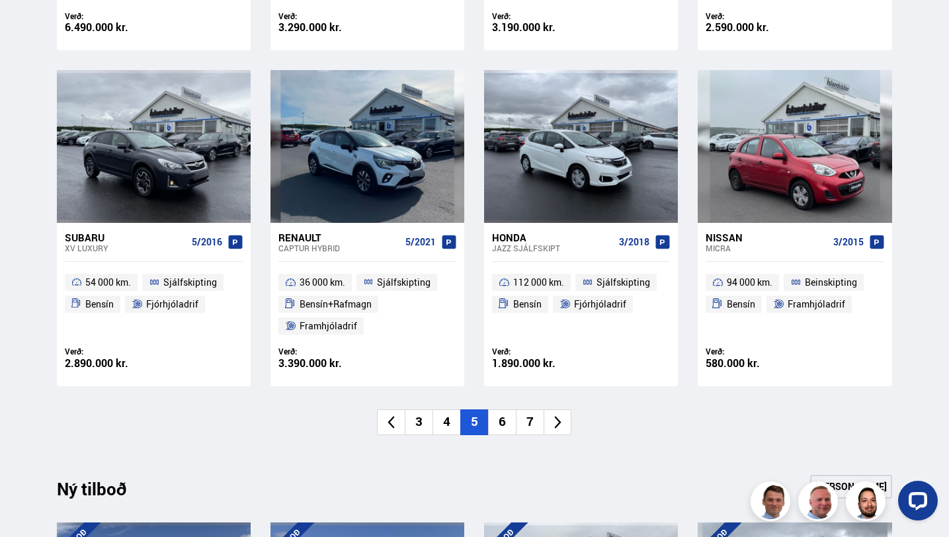
click at [557, 418] on icon at bounding box center [557, 422] width 15 height 15
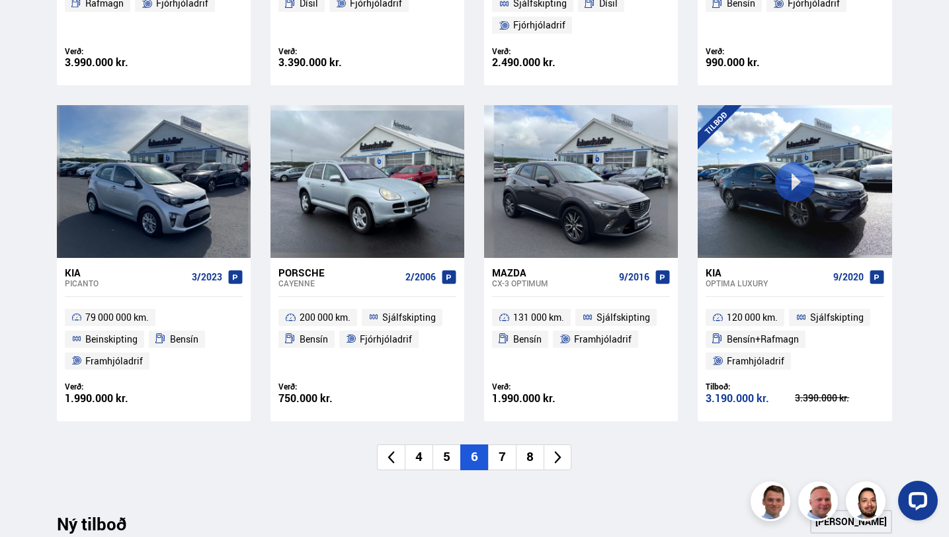
scroll to position [860, 0]
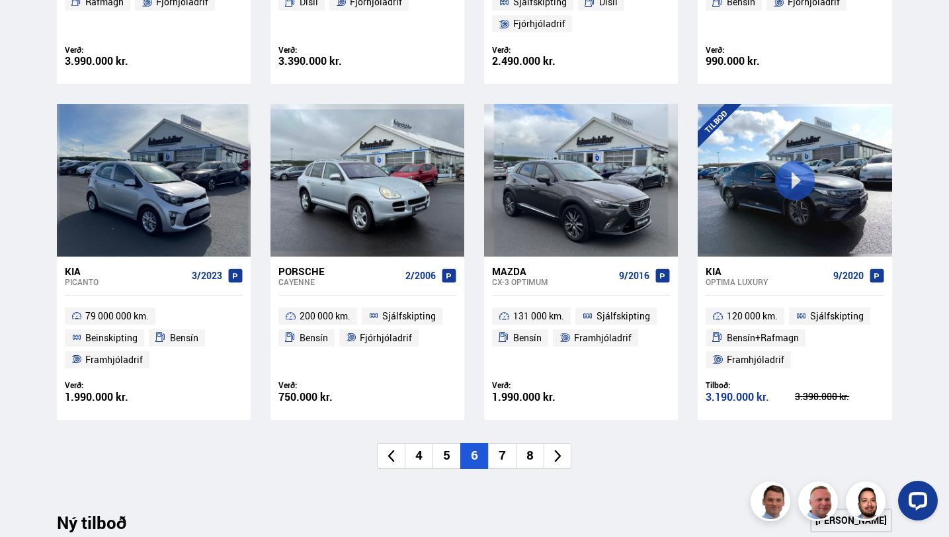
click at [565, 462] on icon at bounding box center [557, 455] width 15 height 15
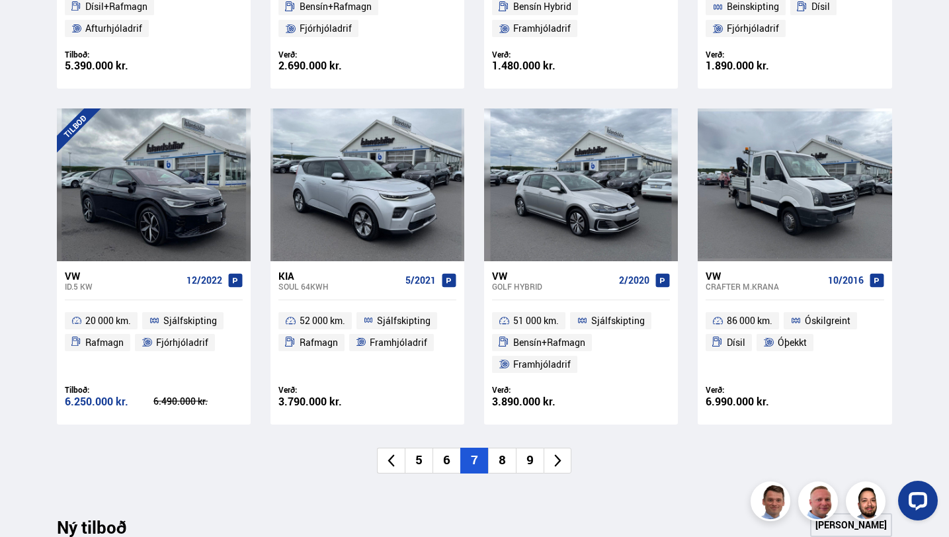
scroll to position [857, 0]
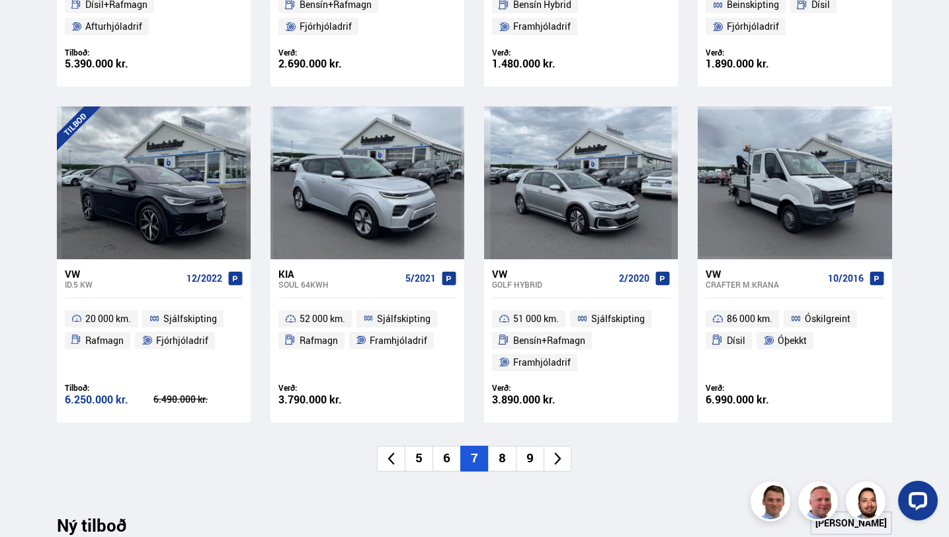
click at [503, 466] on li "8" at bounding box center [502, 459] width 28 height 26
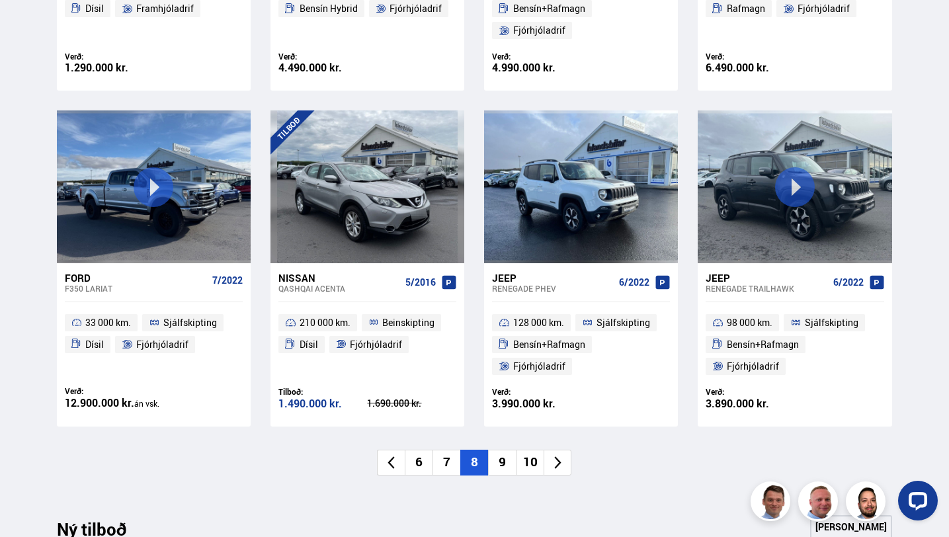
scroll to position [866, 0]
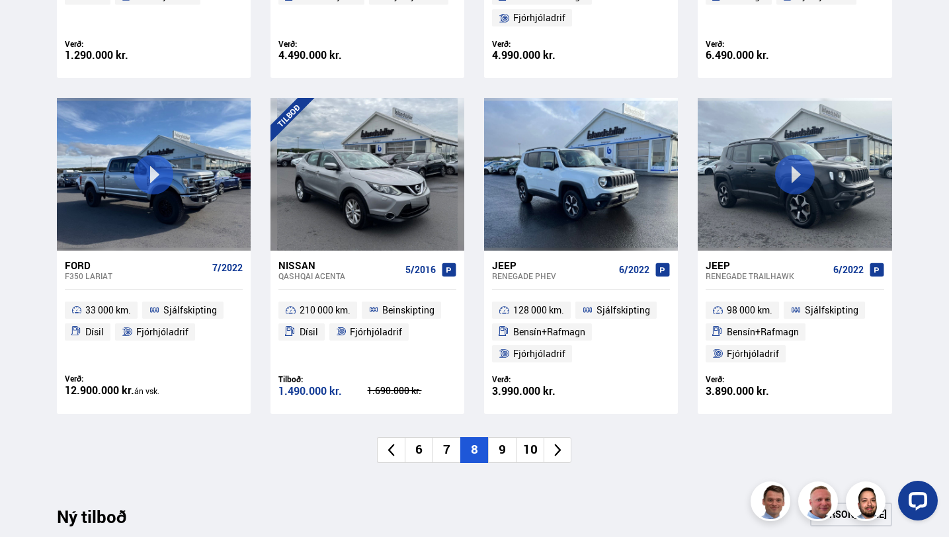
click at [496, 458] on li "9" at bounding box center [502, 450] width 28 height 26
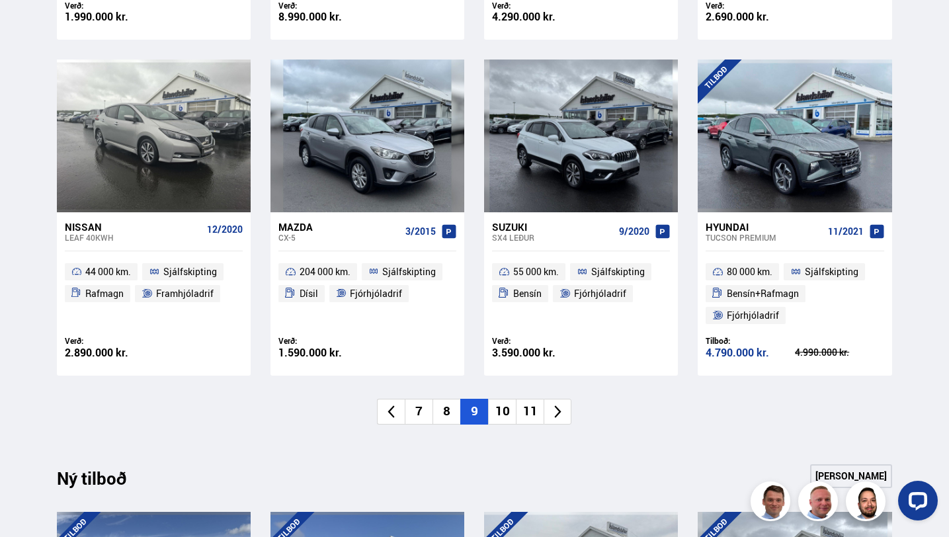
scroll to position [939, 0]
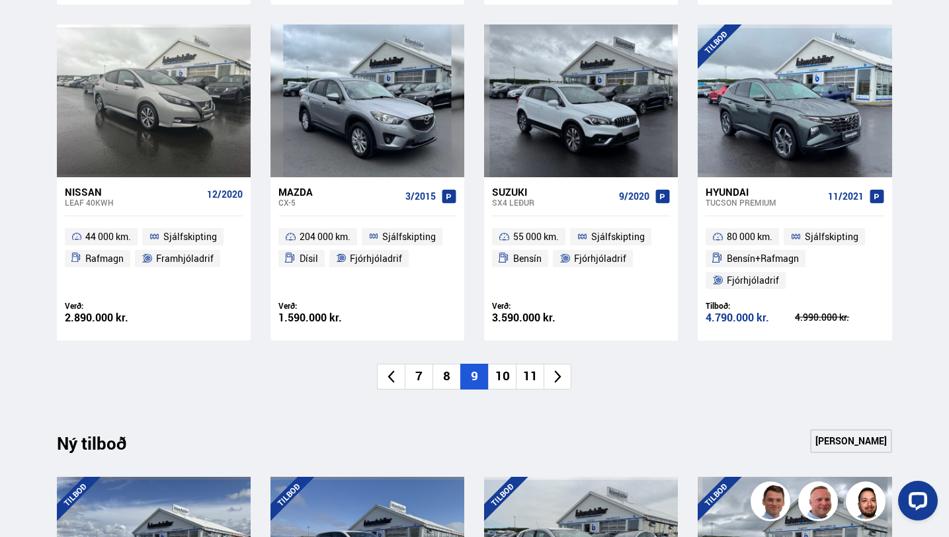
click at [449, 383] on li "8" at bounding box center [446, 377] width 28 height 26
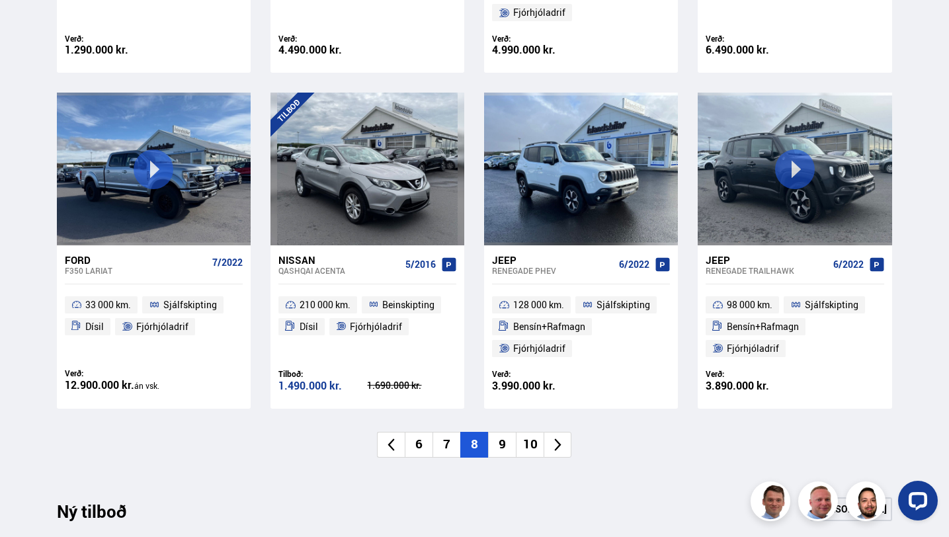
scroll to position [872, 0]
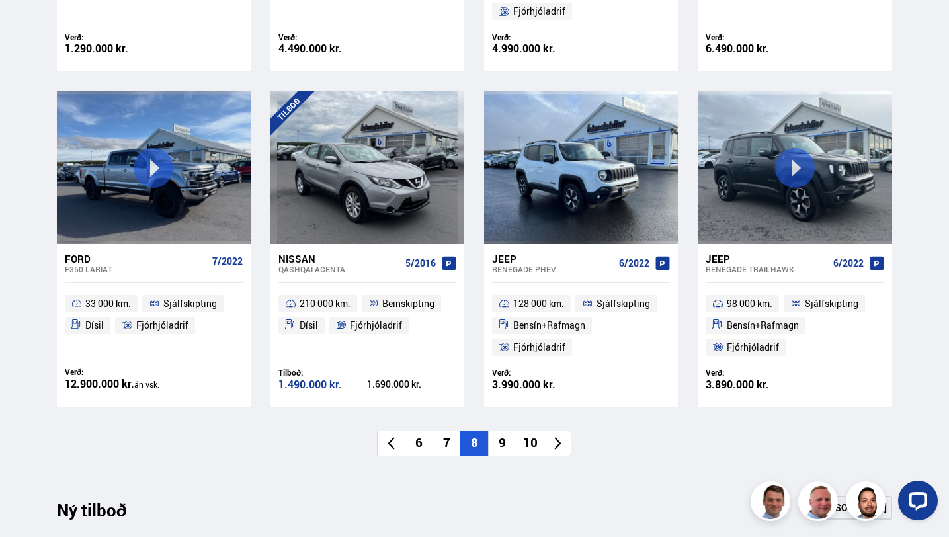
click at [498, 443] on li "9" at bounding box center [502, 443] width 28 height 26
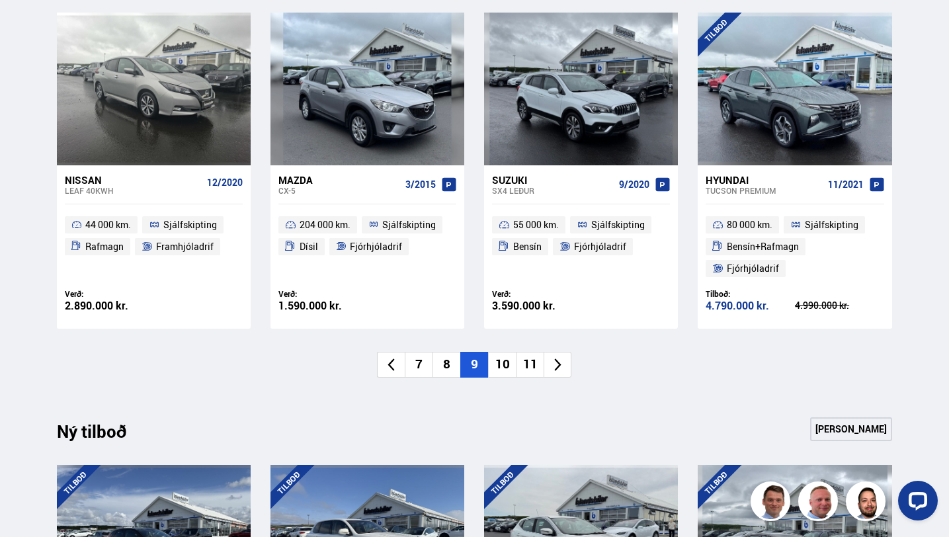
scroll to position [952, 0]
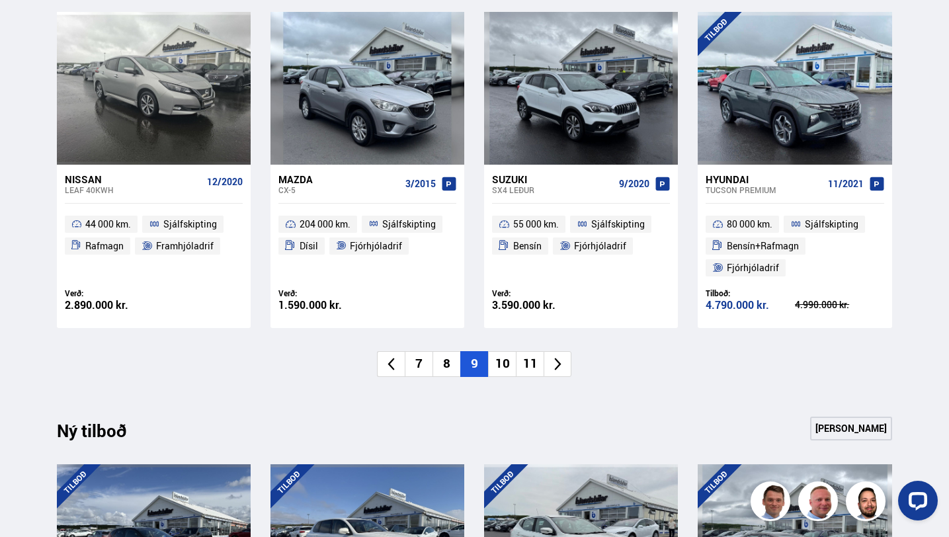
click at [504, 369] on li "10" at bounding box center [502, 364] width 28 height 26
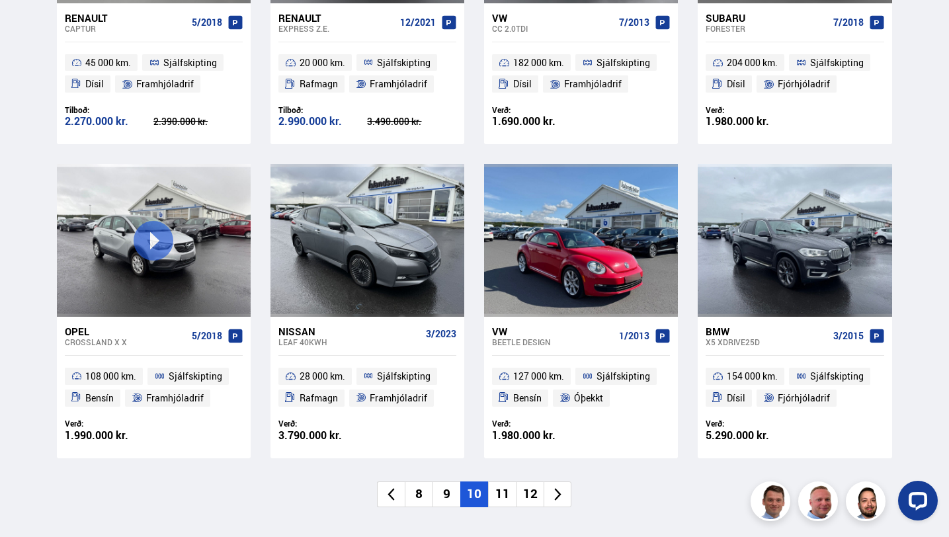
scroll to position [911, 0]
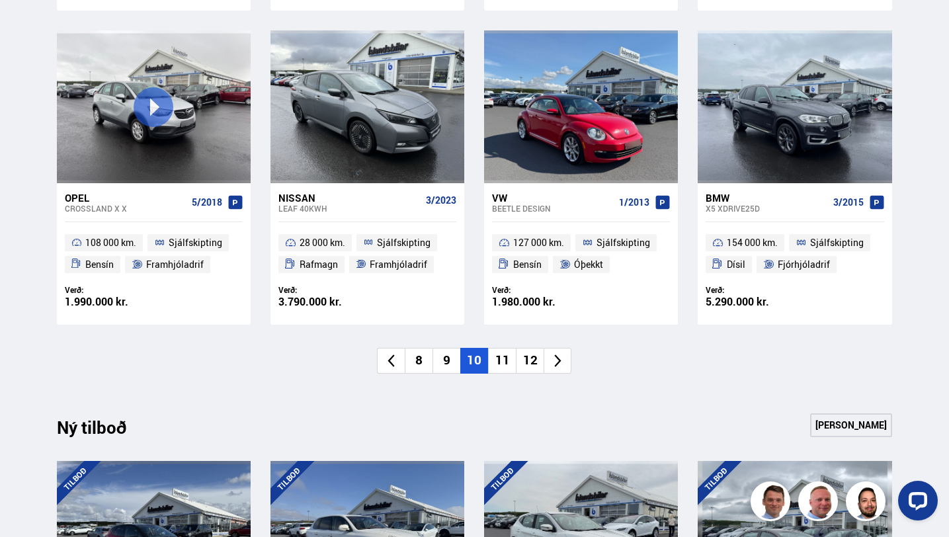
click at [504, 359] on li "11" at bounding box center [502, 361] width 28 height 26
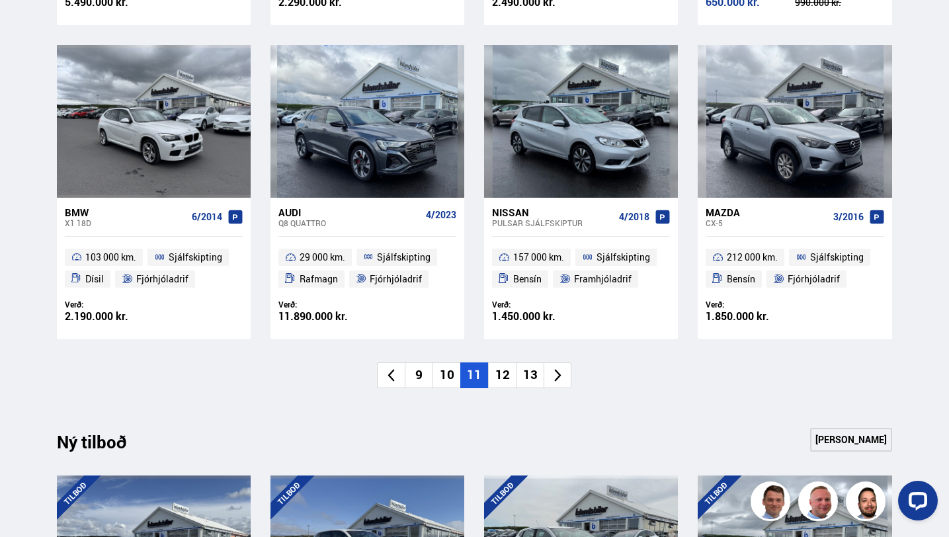
scroll to position [901, 0]
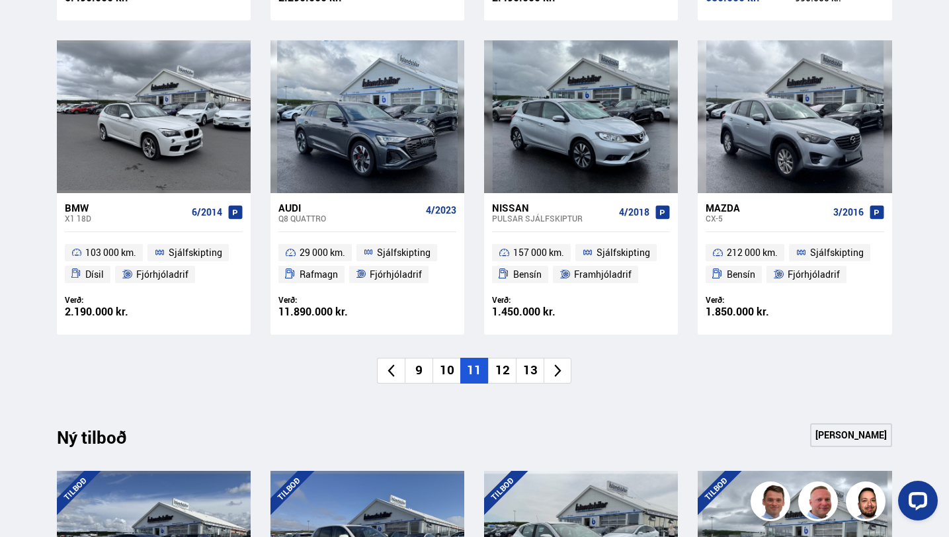
click at [560, 378] on icon at bounding box center [557, 370] width 15 height 15
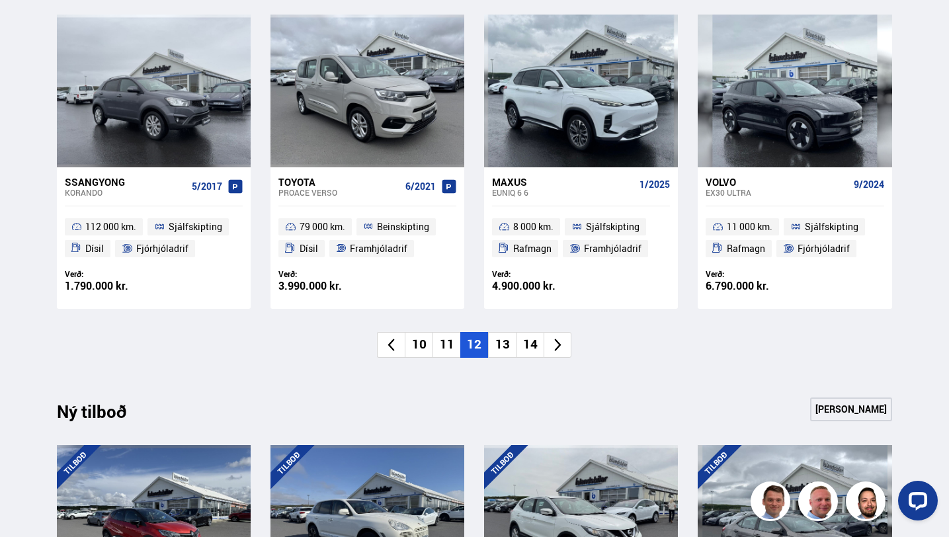
scroll to position [950, 0]
click at [557, 347] on icon at bounding box center [557, 344] width 7 height 13
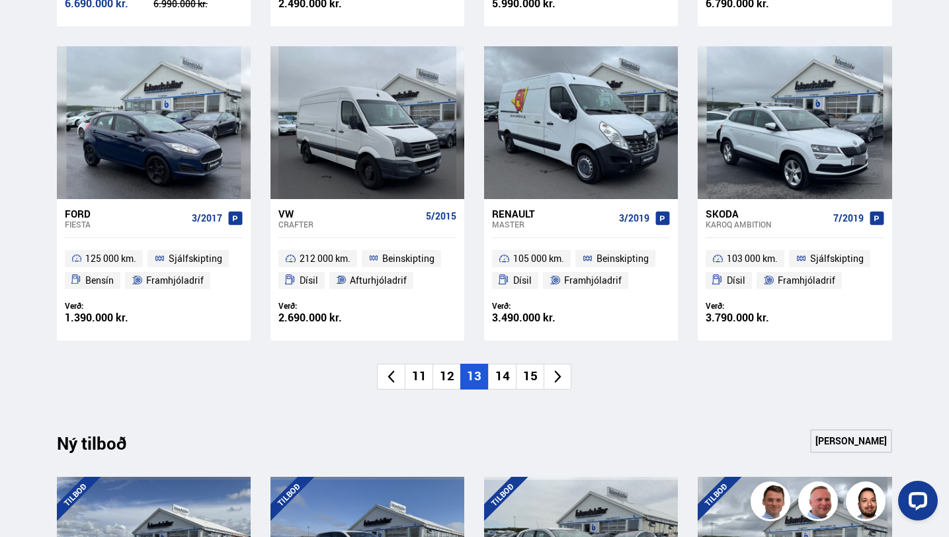
scroll to position [919, 0]
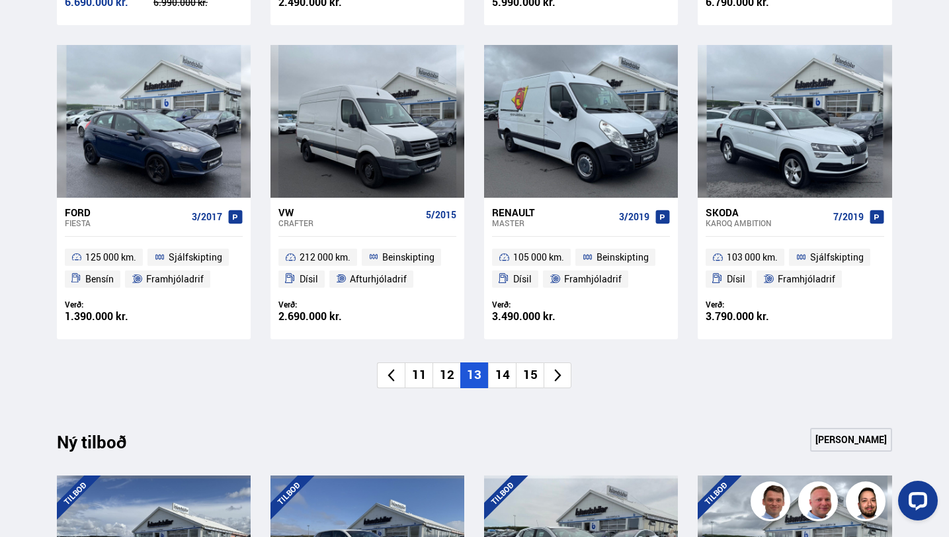
click at [505, 380] on li "14" at bounding box center [502, 375] width 28 height 26
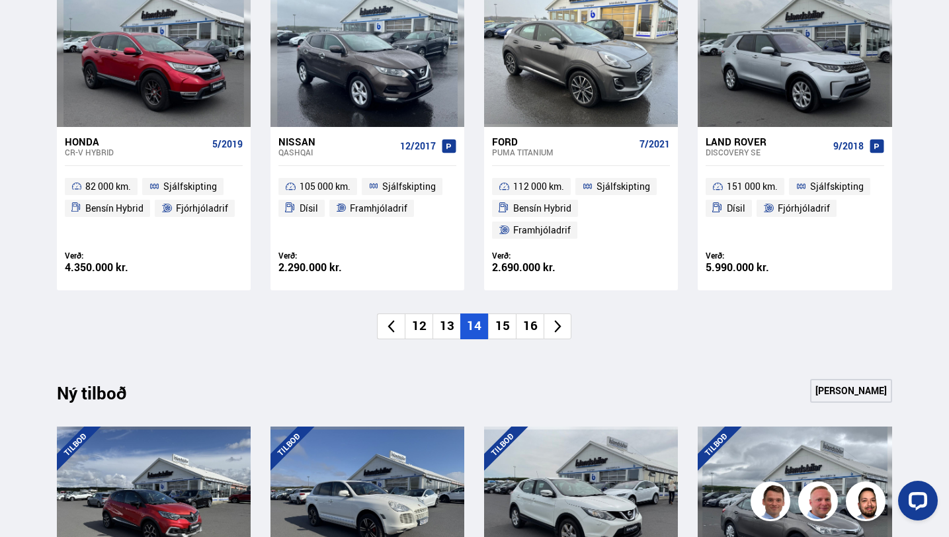
scroll to position [999, 0]
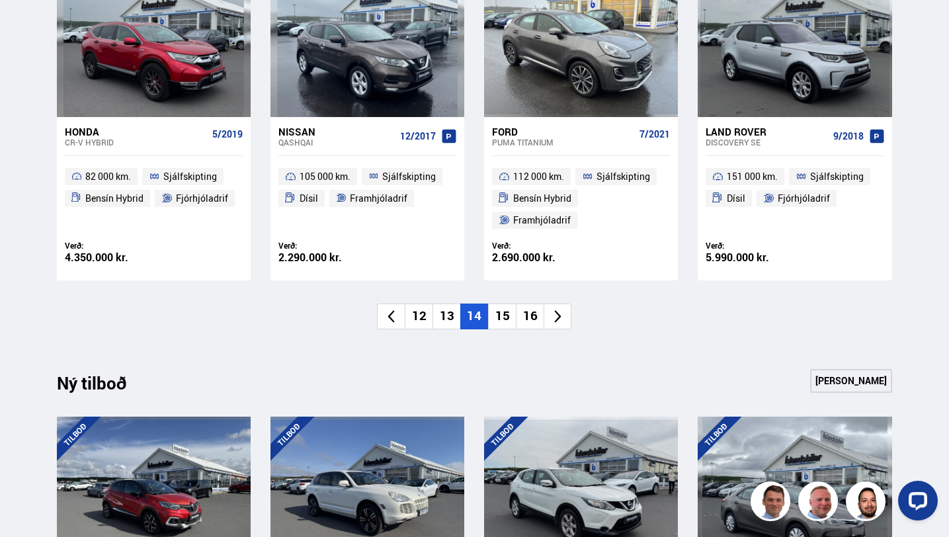
click at [557, 310] on icon at bounding box center [557, 316] width 15 height 15
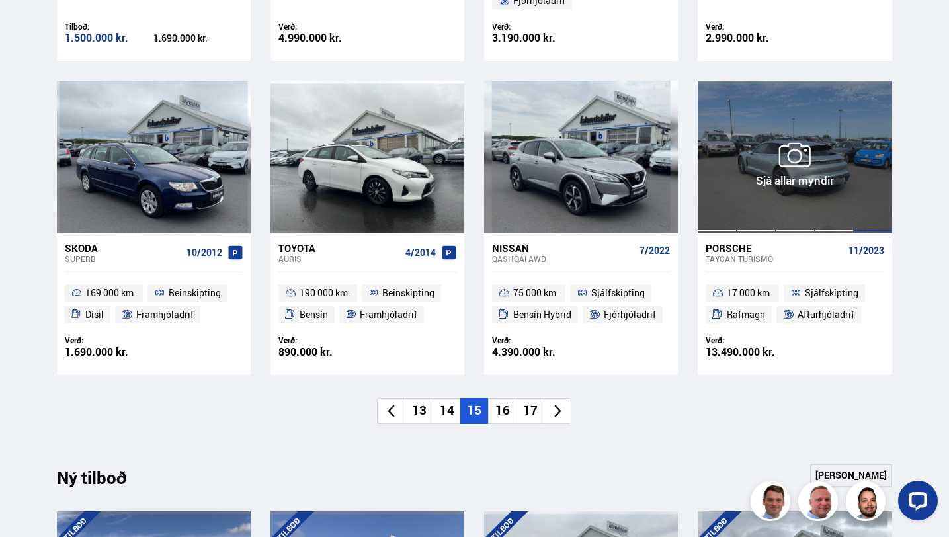
scroll to position [899, 0]
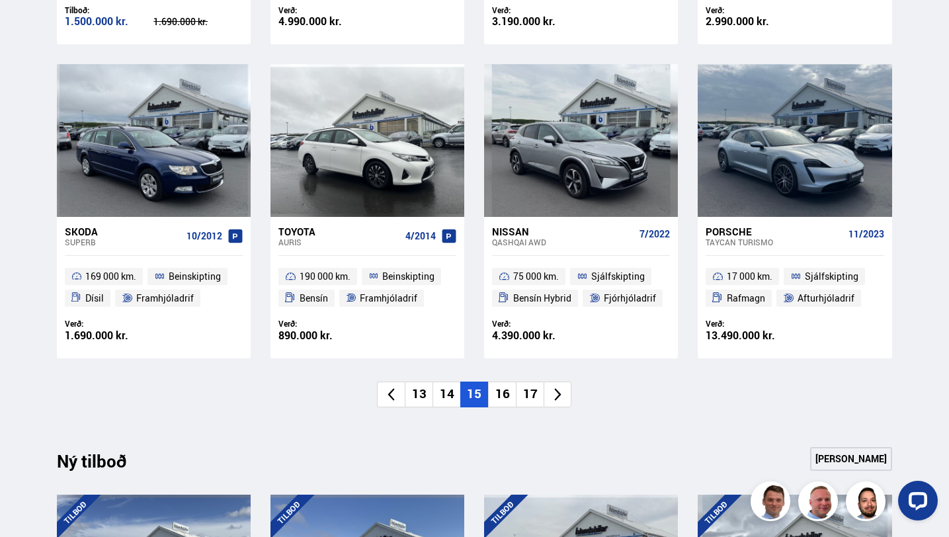
click at [507, 382] on li "16" at bounding box center [502, 395] width 28 height 26
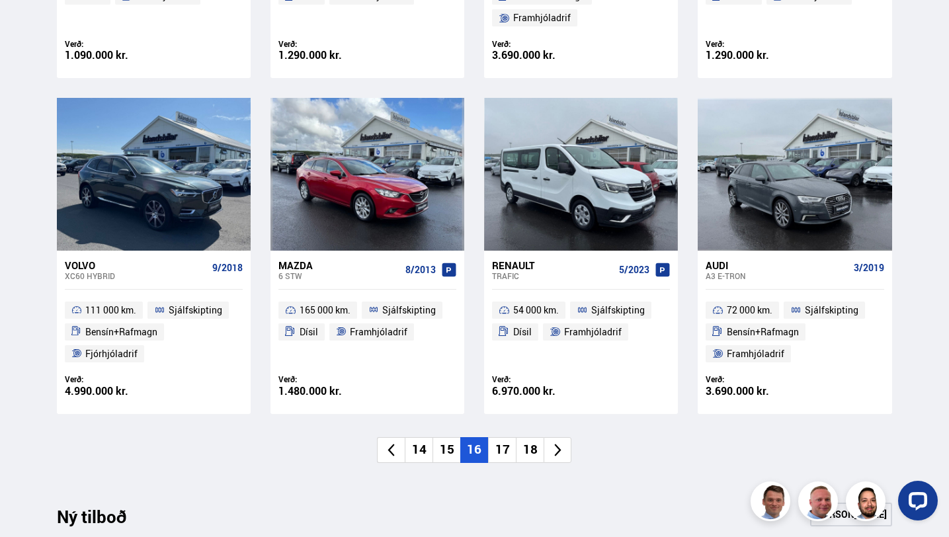
scroll to position [866, 0]
click at [562, 450] on icon at bounding box center [557, 449] width 15 height 15
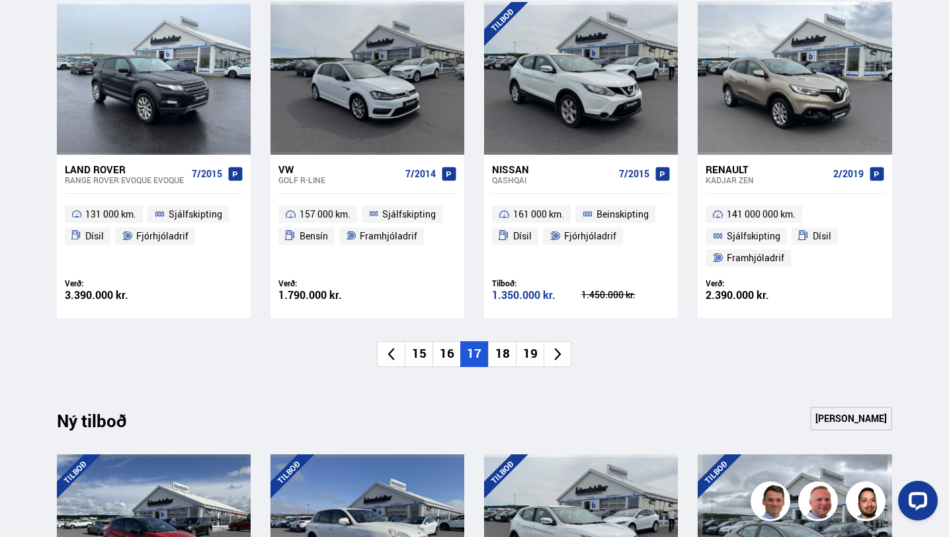
scroll to position [972, 0]
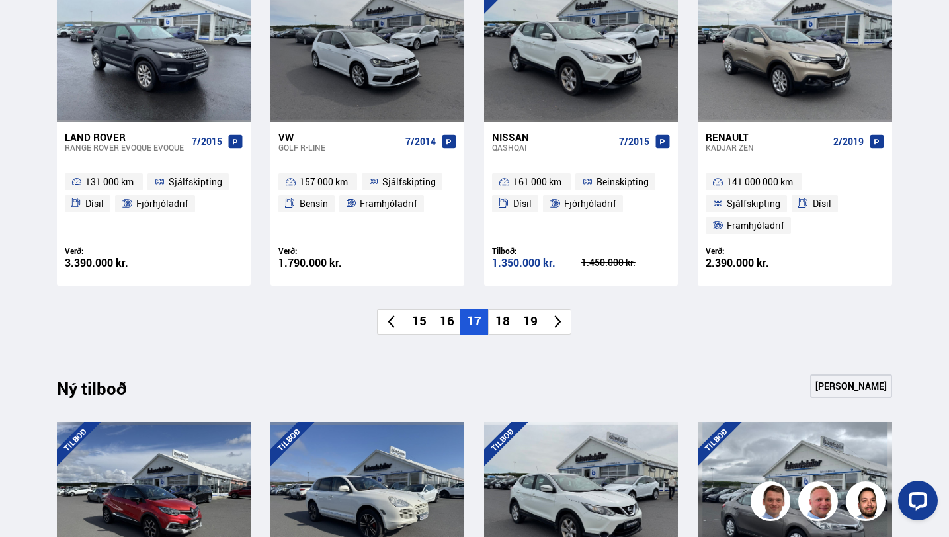
click at [561, 329] on icon at bounding box center [557, 321] width 15 height 15
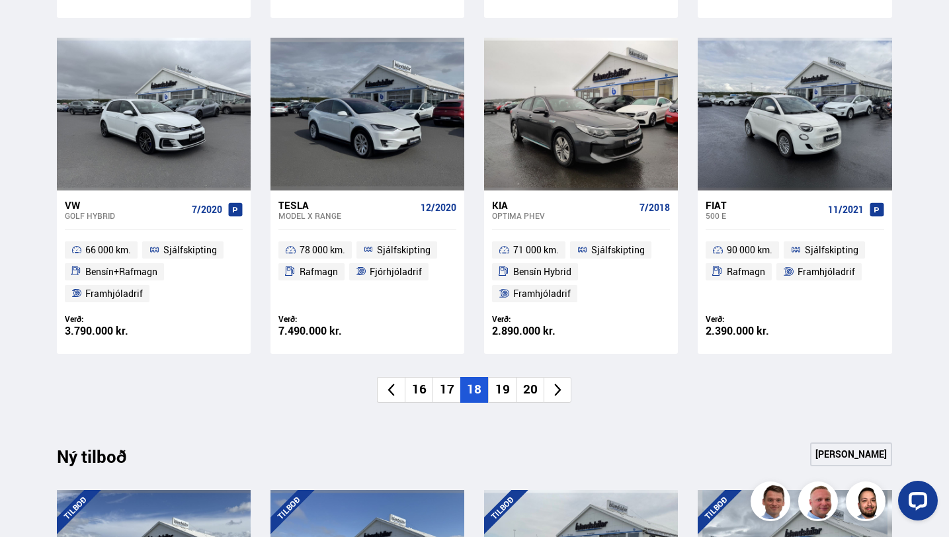
scroll to position [905, 0]
click at [567, 377] on li at bounding box center [558, 389] width 28 height 26
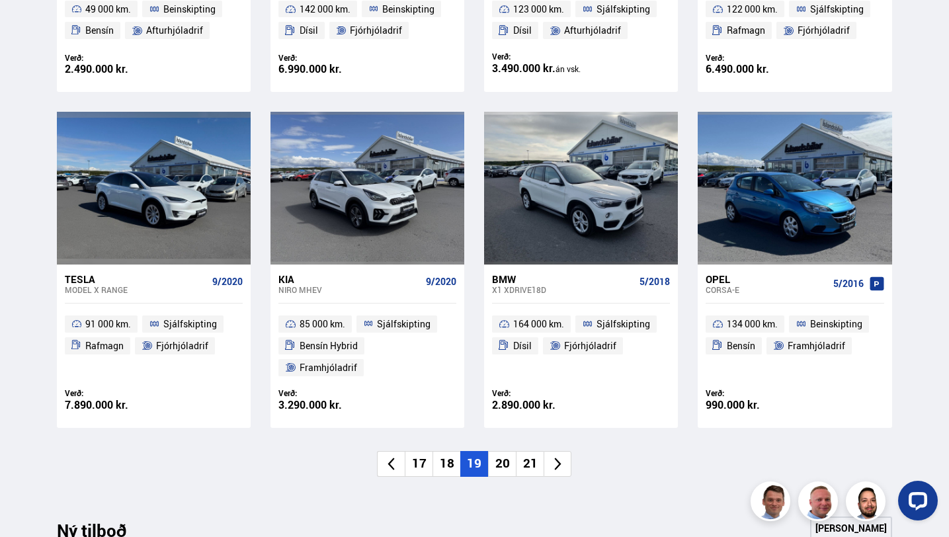
scroll to position [833, 0]
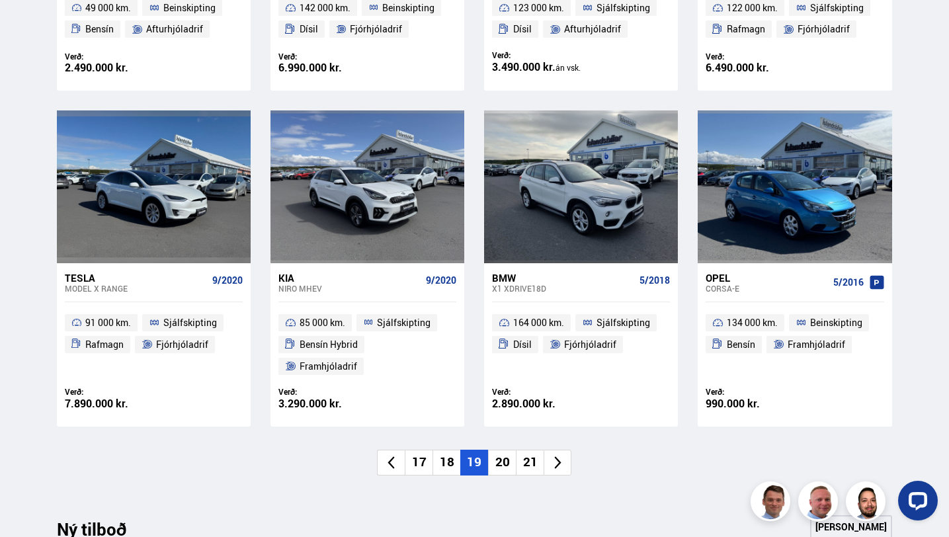
click at [567, 467] on li at bounding box center [558, 463] width 28 height 26
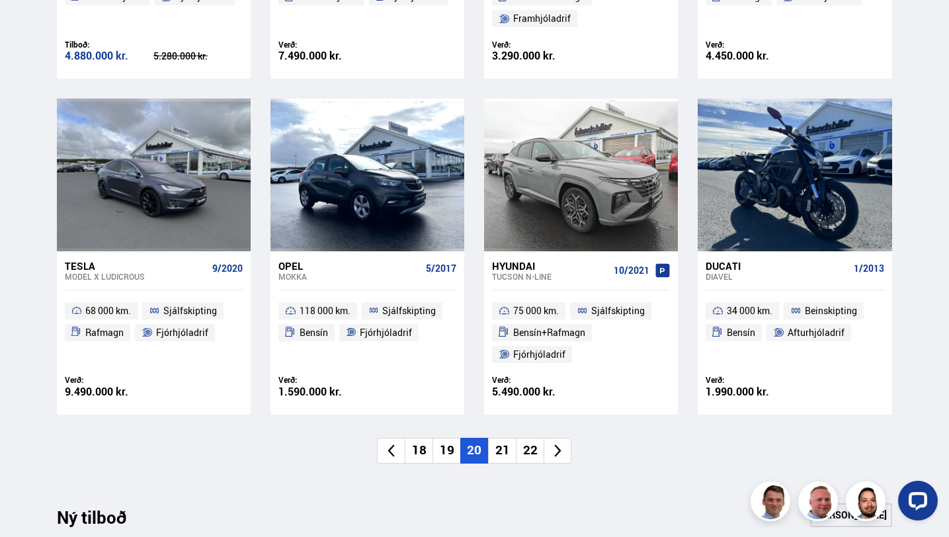
scroll to position [871, 0]
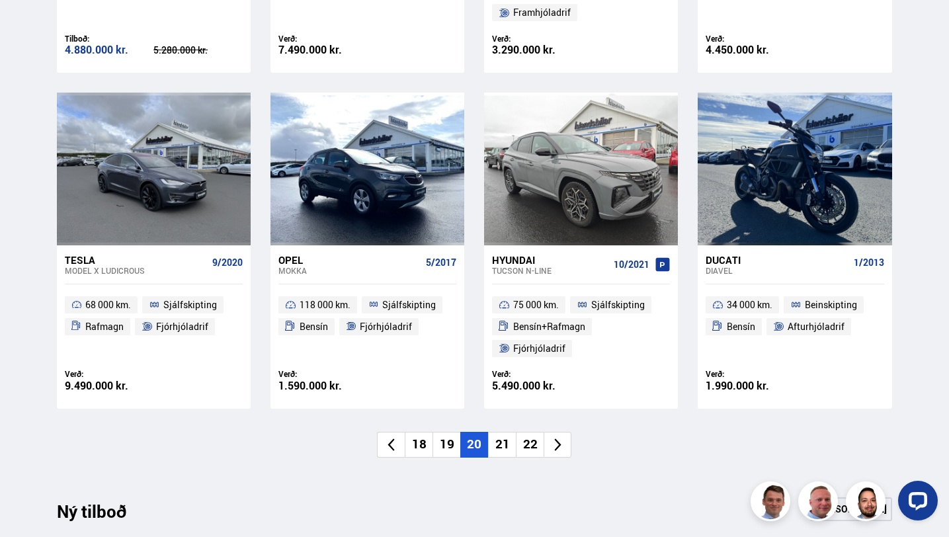
click at [557, 452] on icon at bounding box center [557, 444] width 15 height 15
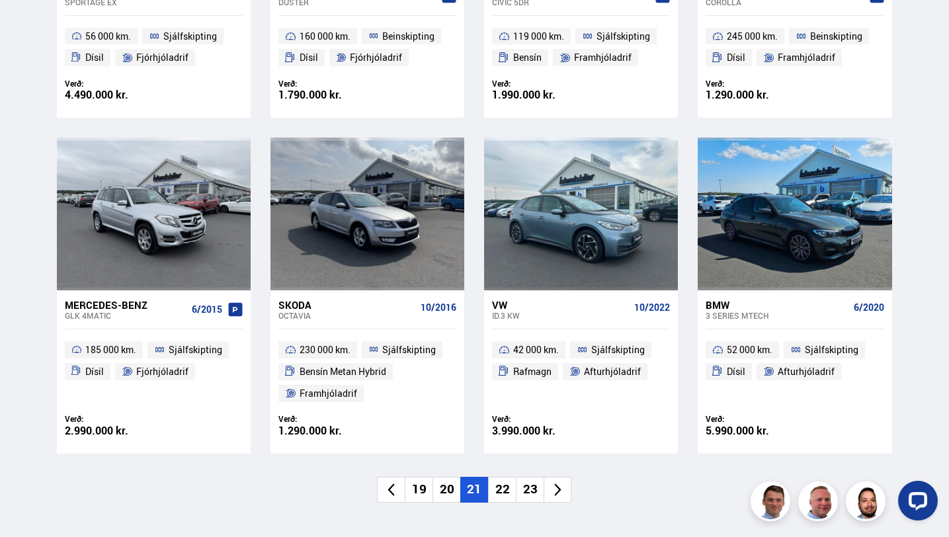
scroll to position [807, 0]
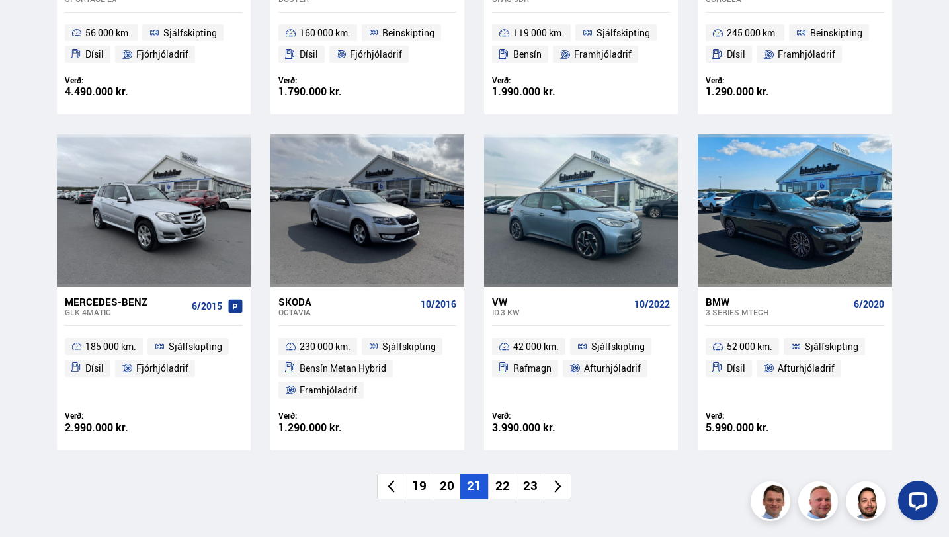
click at [559, 495] on li at bounding box center [558, 486] width 28 height 26
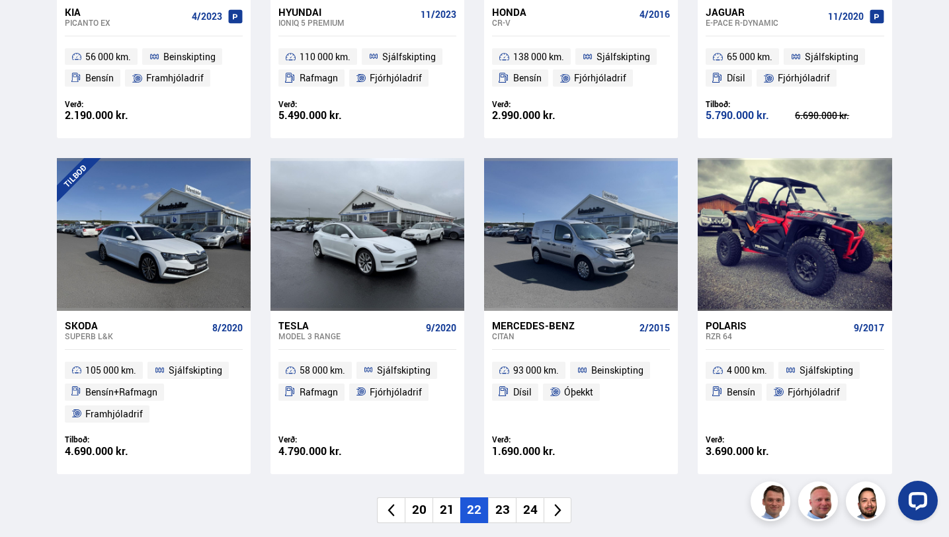
scroll to position [849, 0]
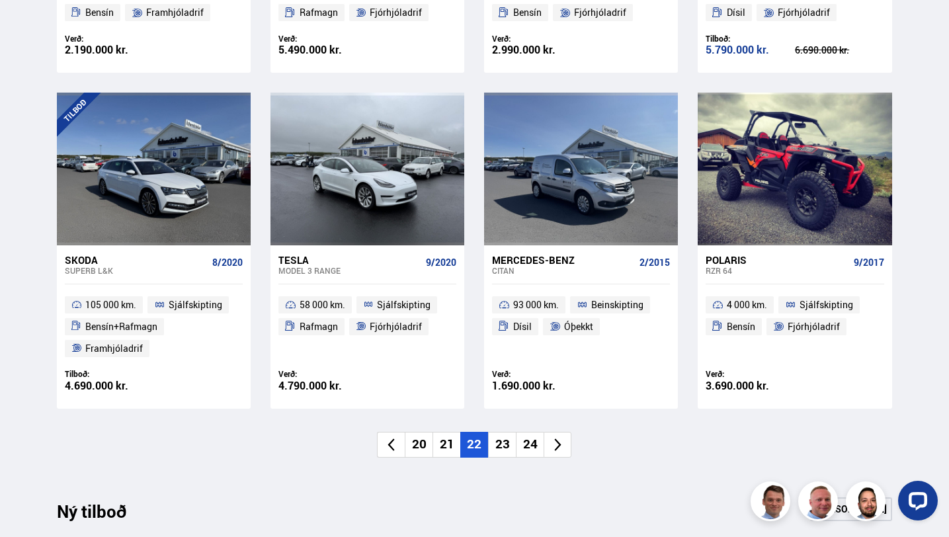
click at [569, 436] on li at bounding box center [558, 445] width 28 height 26
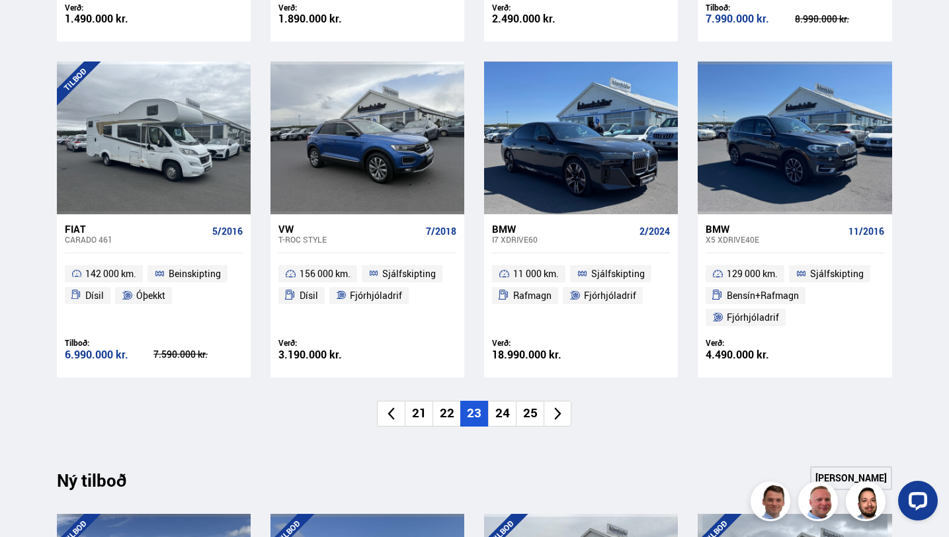
scroll to position [948, 0]
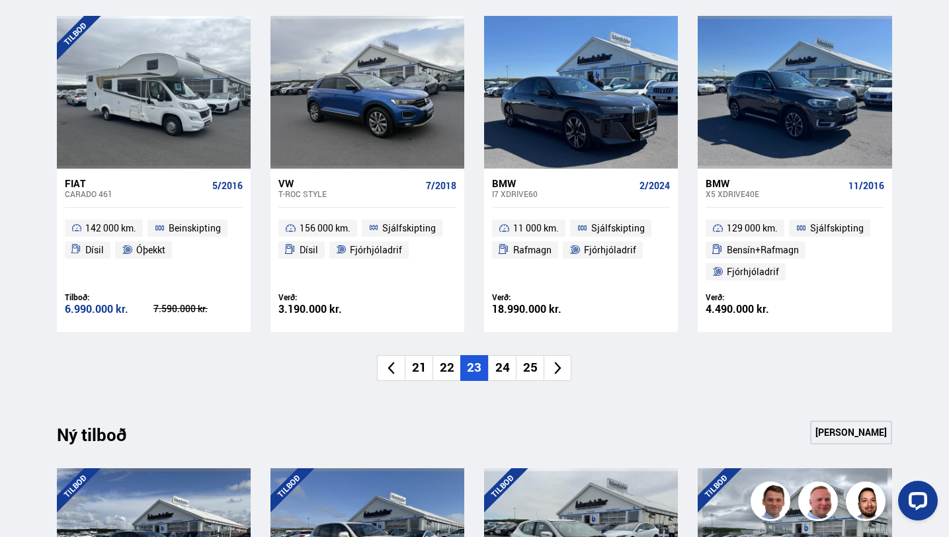
click at [559, 373] on icon at bounding box center [557, 367] width 15 height 15
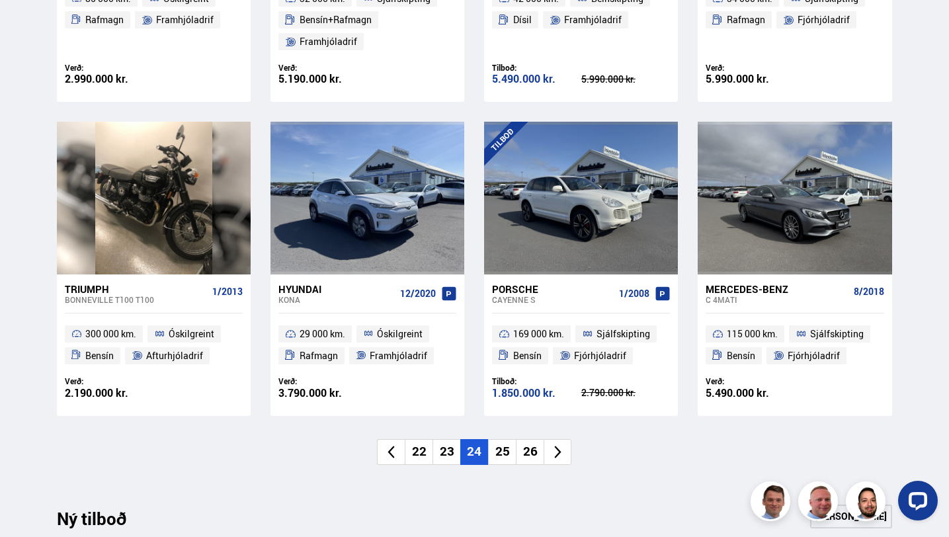
scroll to position [854, 0]
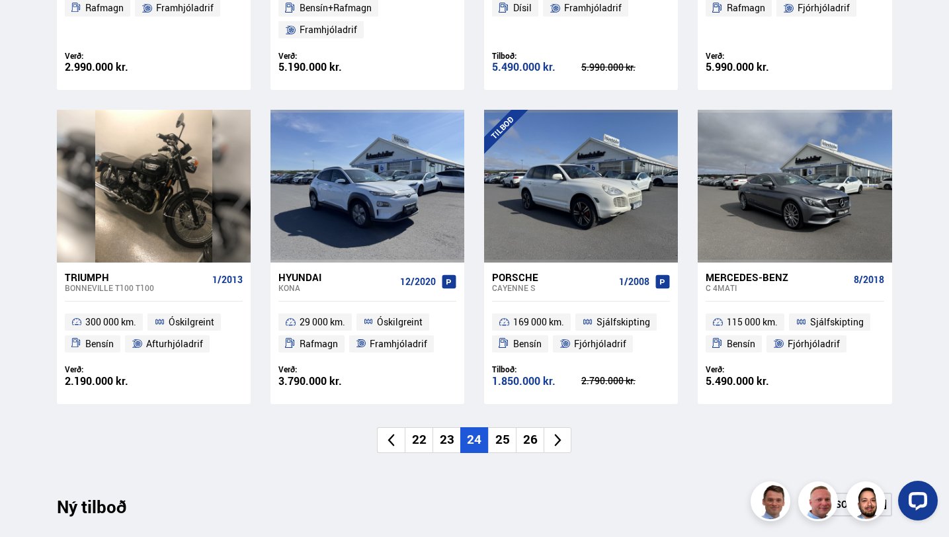
click at [546, 438] on li at bounding box center [558, 440] width 28 height 26
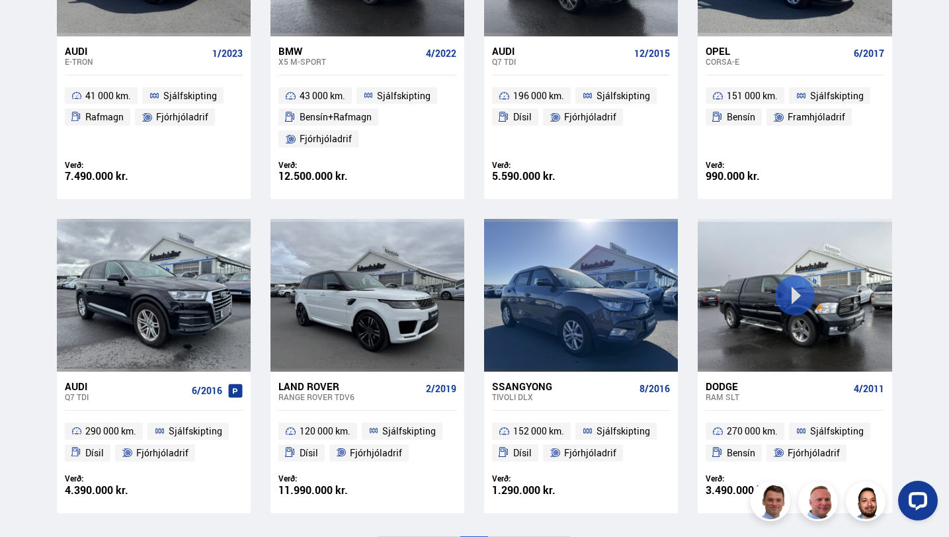
scroll to position [841, 0]
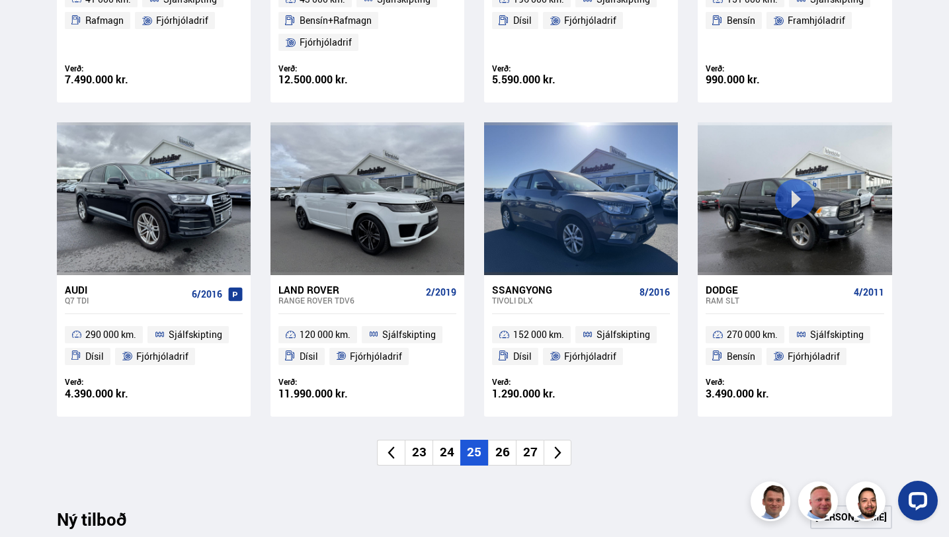
click at [555, 453] on icon at bounding box center [557, 452] width 15 height 15
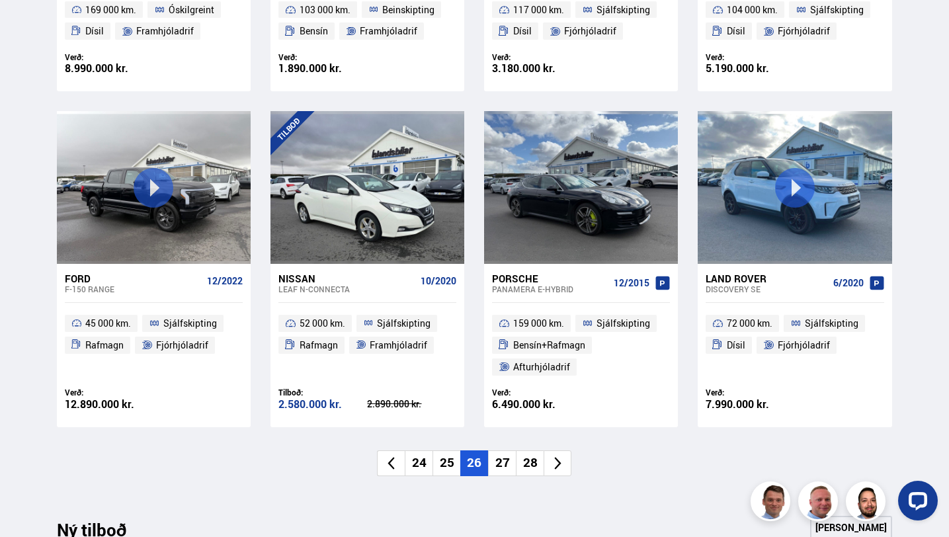
scroll to position [850, 0]
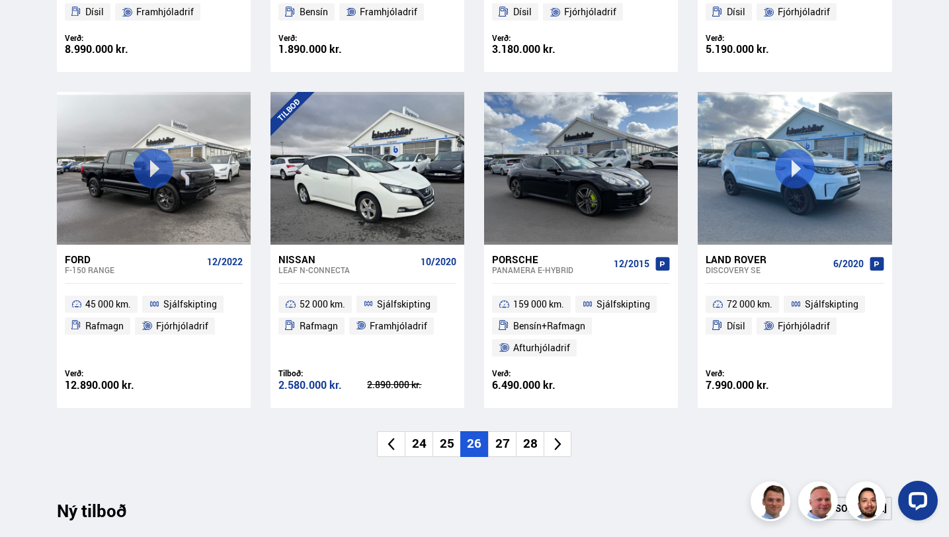
click at [561, 438] on icon at bounding box center [557, 443] width 15 height 15
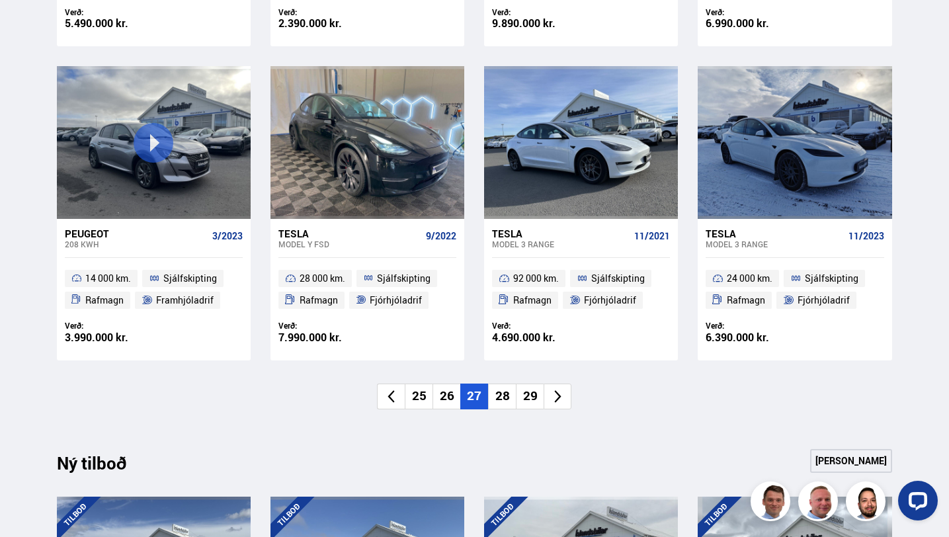
scroll to position [919, 0]
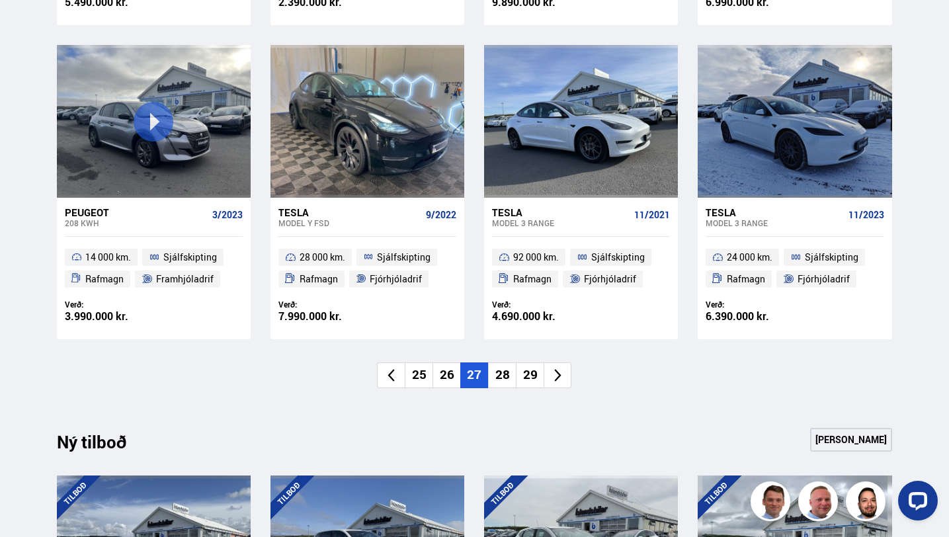
click at [560, 379] on icon at bounding box center [557, 375] width 15 height 15
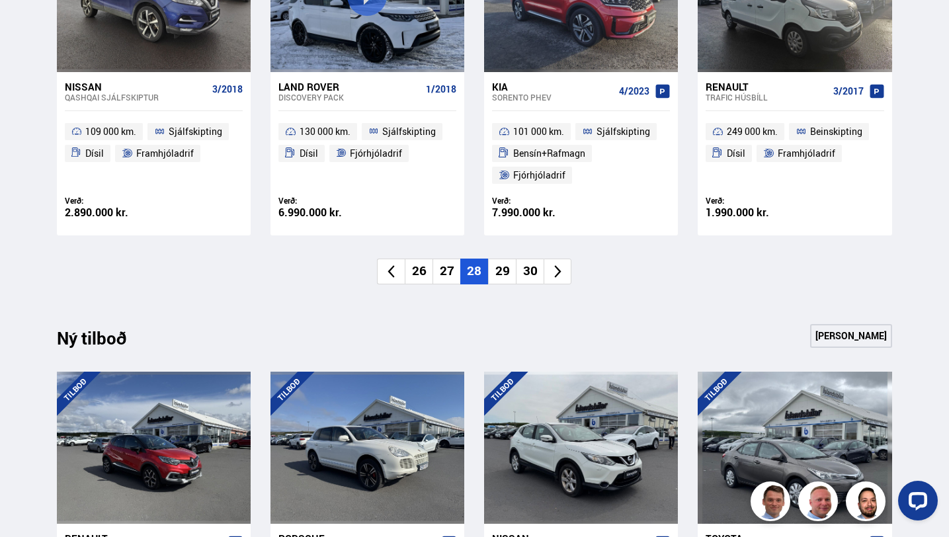
scroll to position [1033, 0]
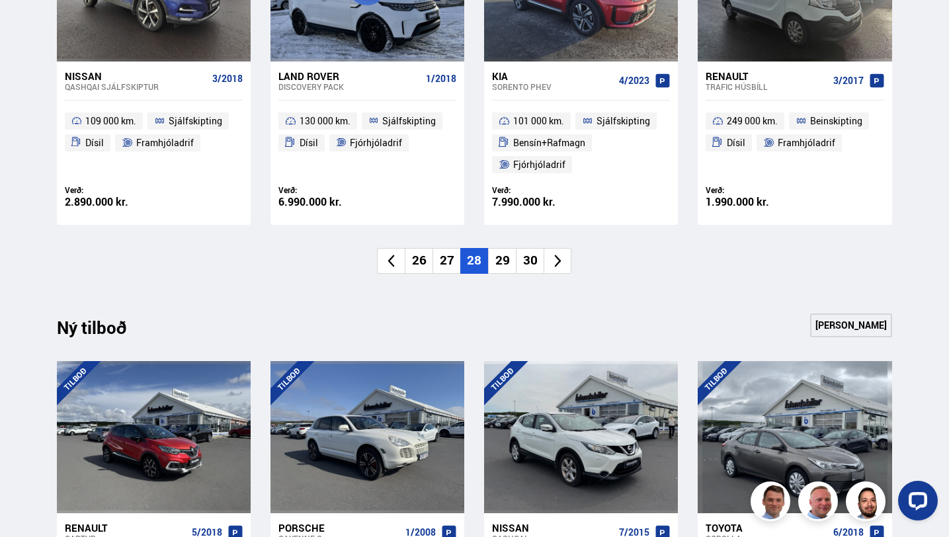
click at [564, 262] on icon at bounding box center [557, 260] width 15 height 15
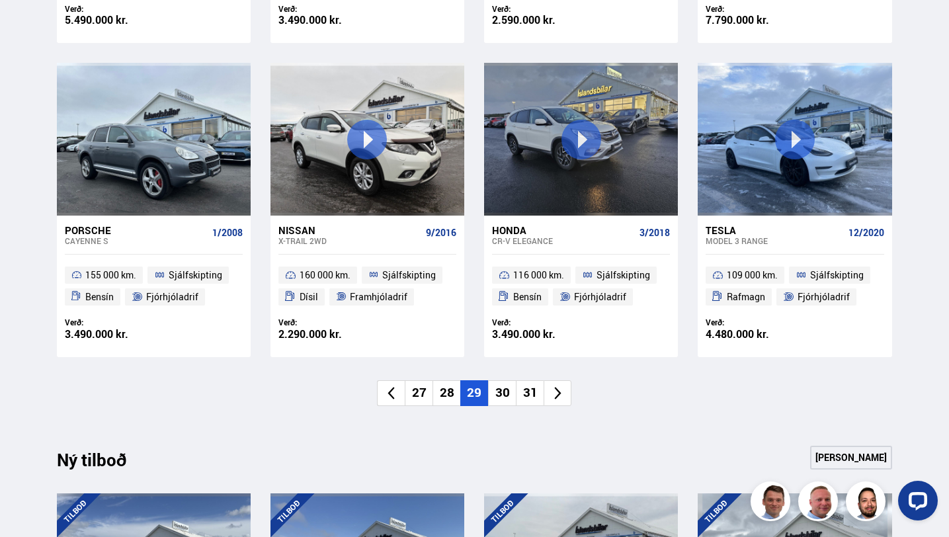
scroll to position [910, 0]
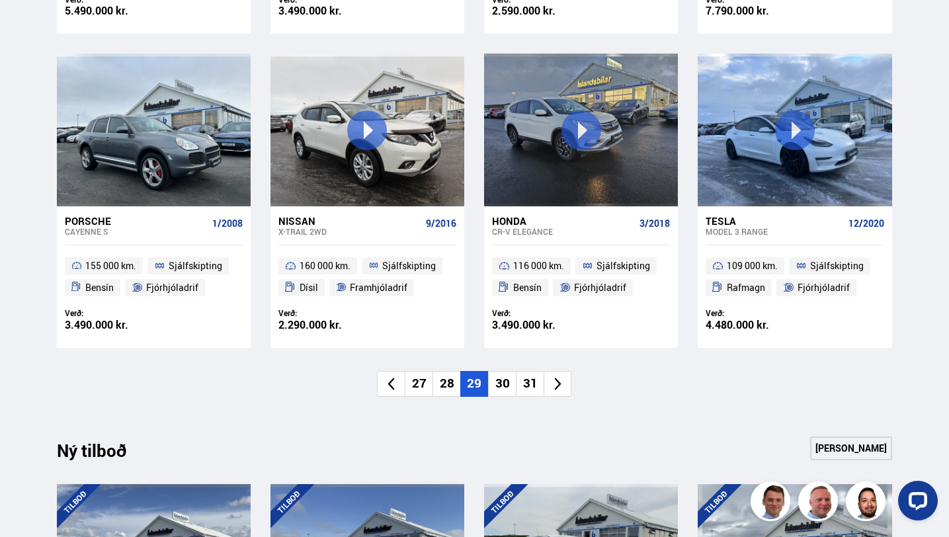
click at [561, 392] on li at bounding box center [558, 384] width 28 height 26
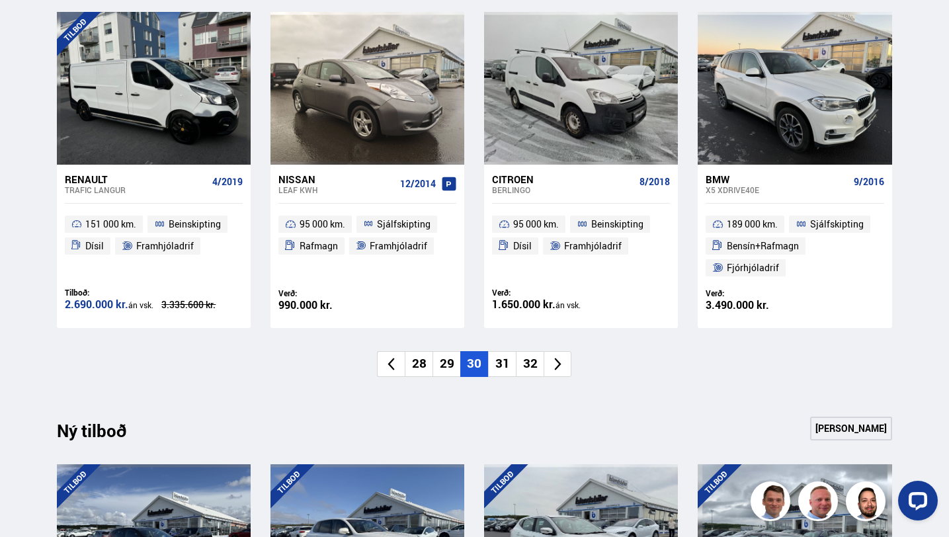
scroll to position [951, 0]
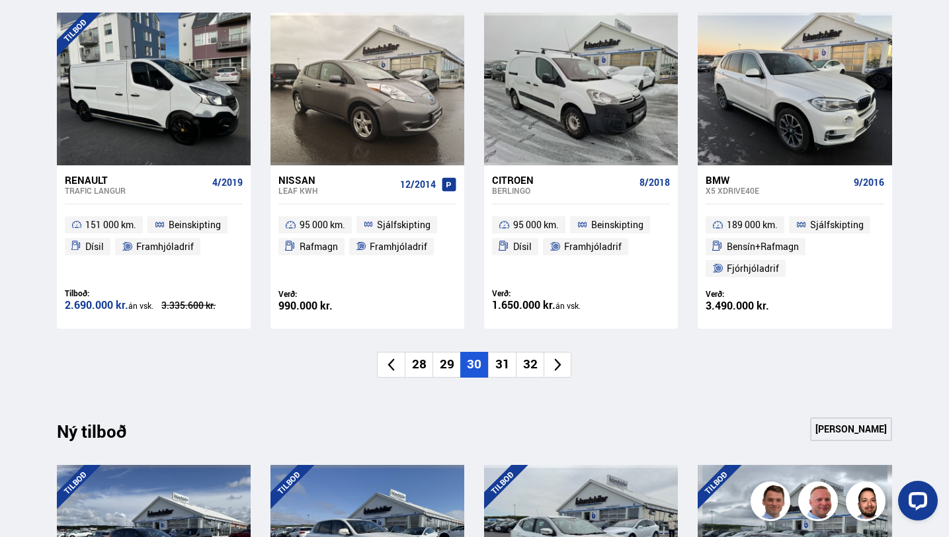
click at [564, 372] on icon at bounding box center [557, 364] width 15 height 15
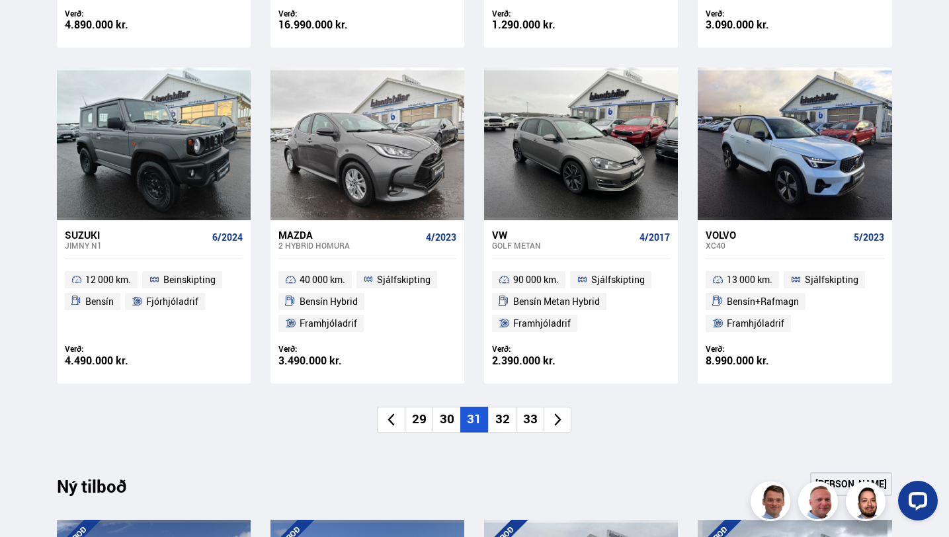
scroll to position [919, 0]
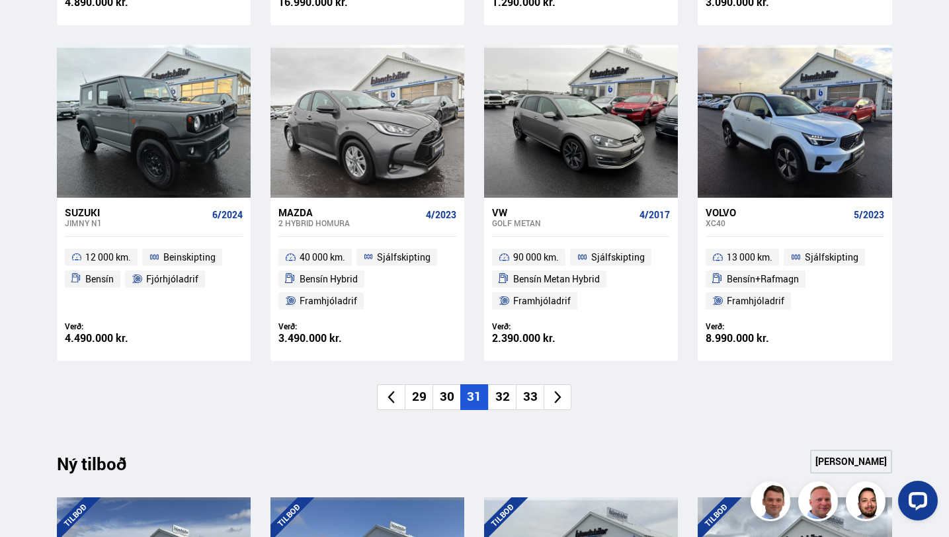
click at [560, 399] on icon at bounding box center [557, 396] width 15 height 15
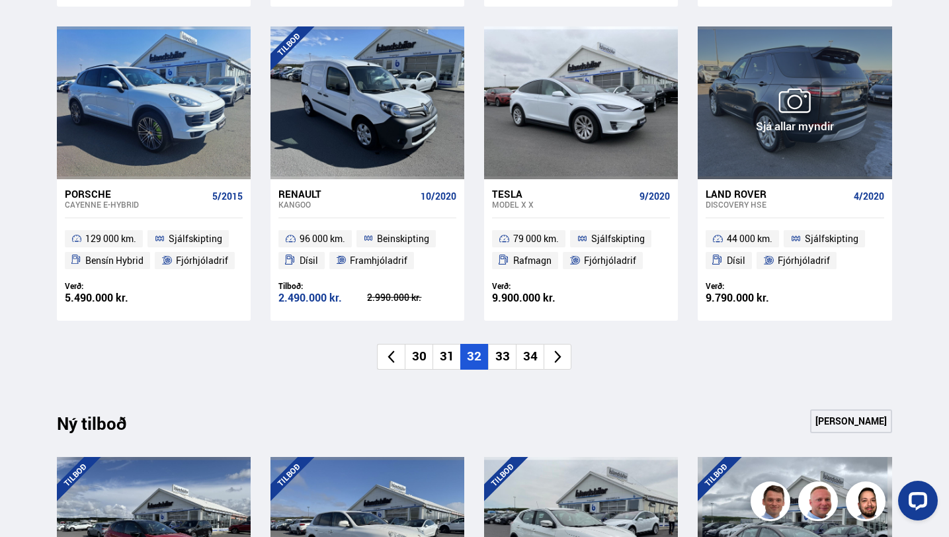
scroll to position [921, 0]
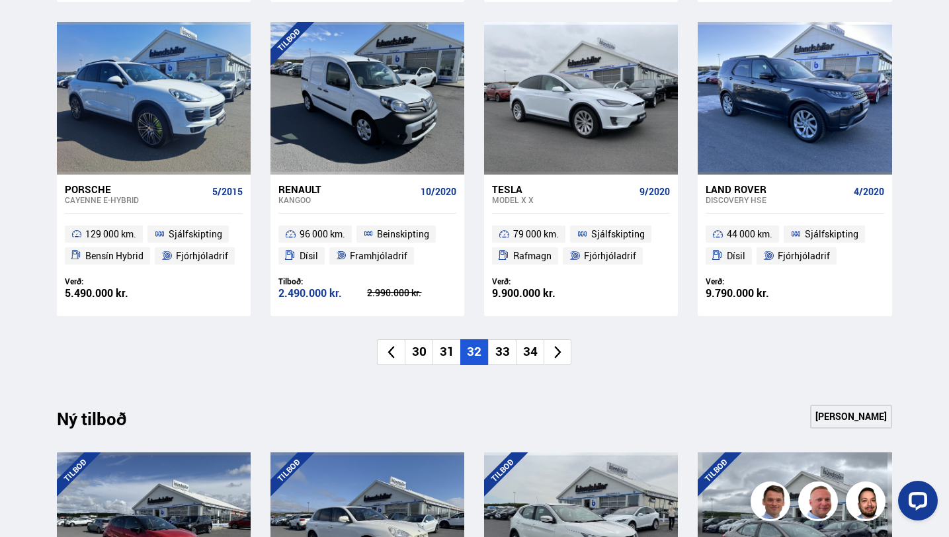
click at [561, 350] on icon at bounding box center [557, 352] width 15 height 15
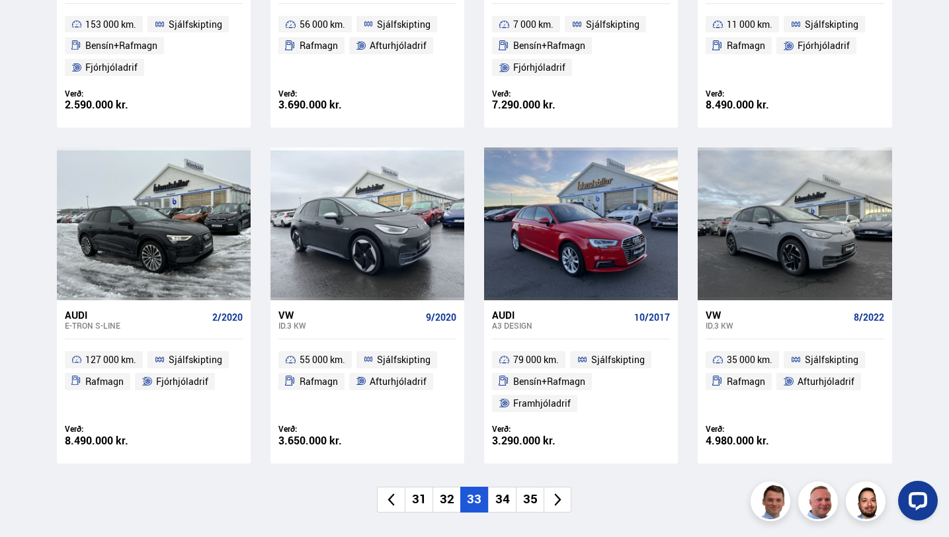
scroll to position [820, 0]
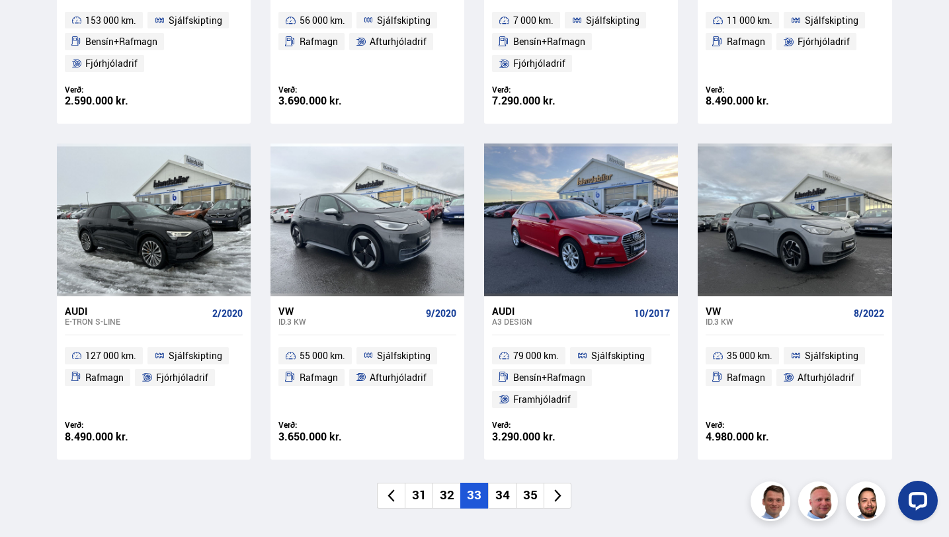
click at [563, 493] on icon at bounding box center [557, 495] width 15 height 15
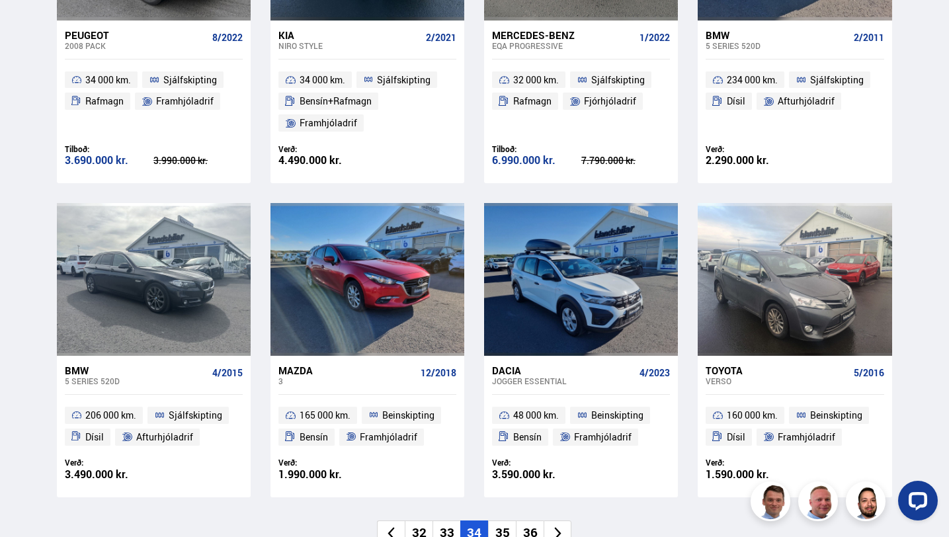
scroll to position [824, 0]
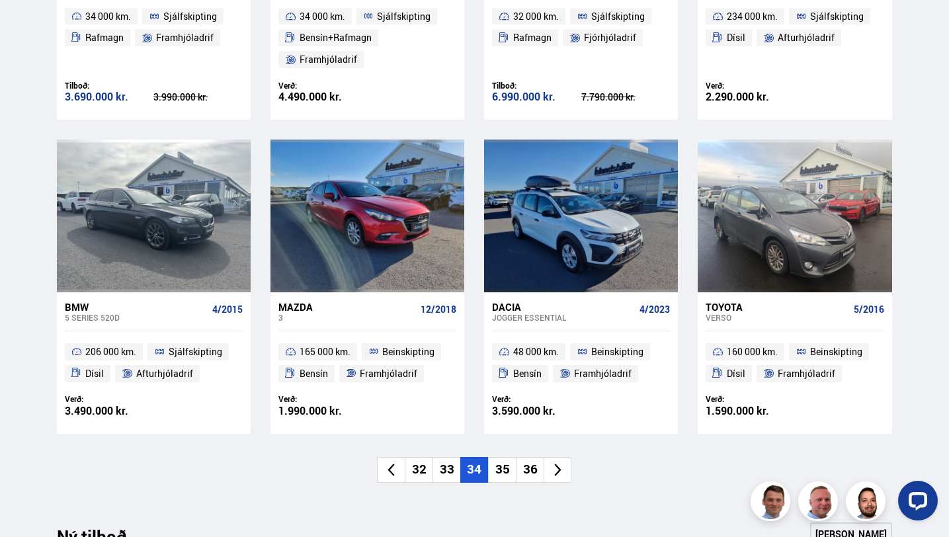
click at [562, 475] on icon at bounding box center [557, 469] width 15 height 15
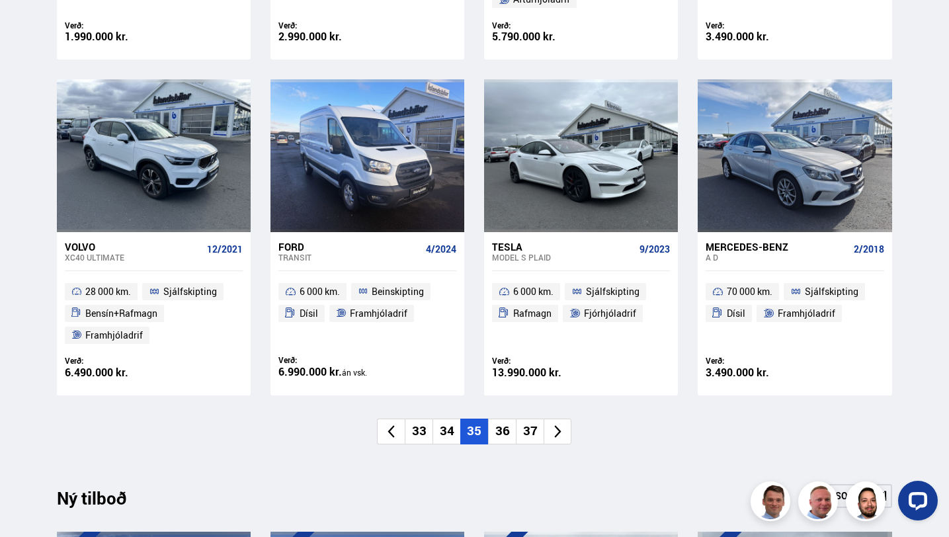
scroll to position [885, 0]
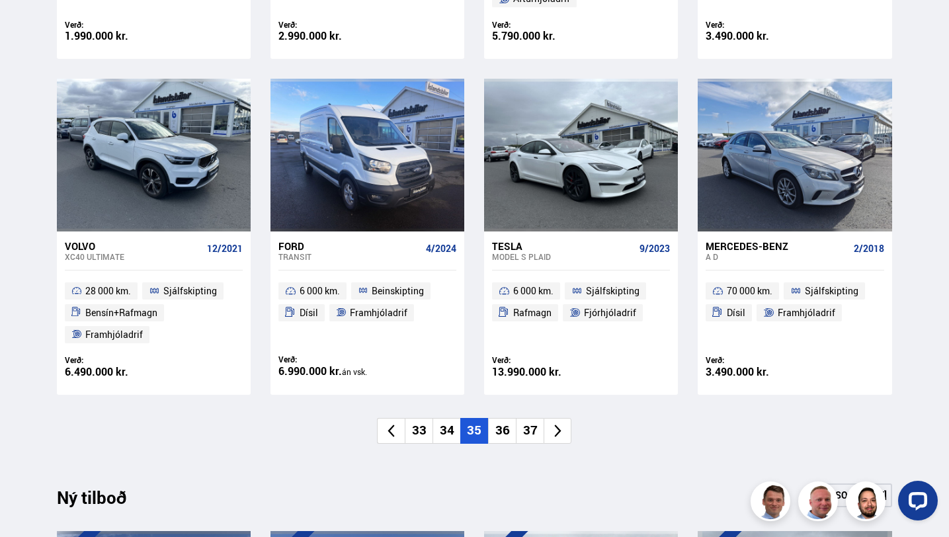
click at [553, 436] on icon at bounding box center [557, 430] width 15 height 15
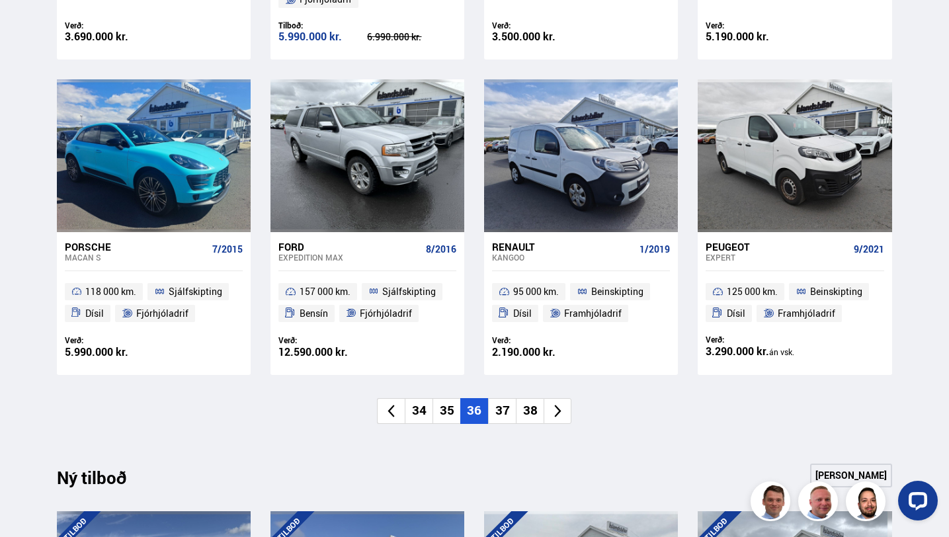
scroll to position [883, 0]
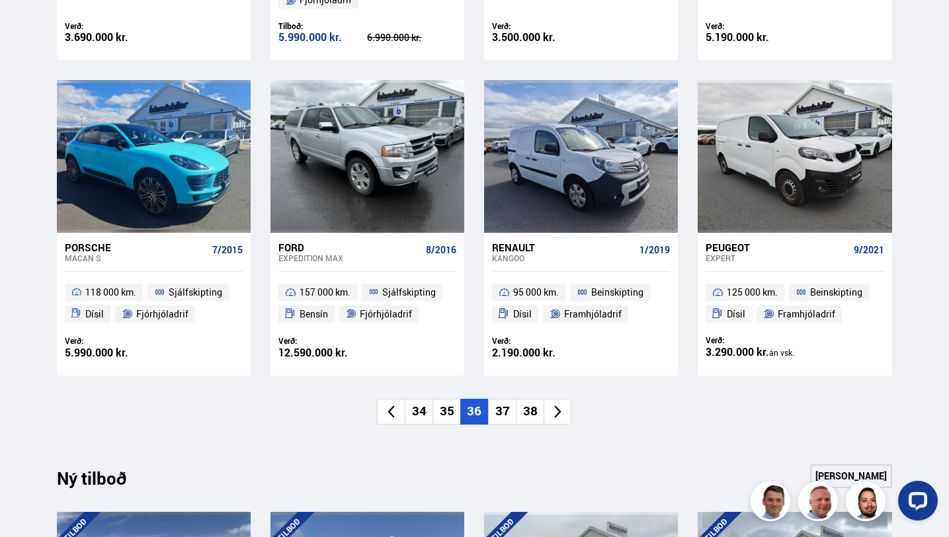
click at [559, 409] on icon at bounding box center [557, 411] width 15 height 15
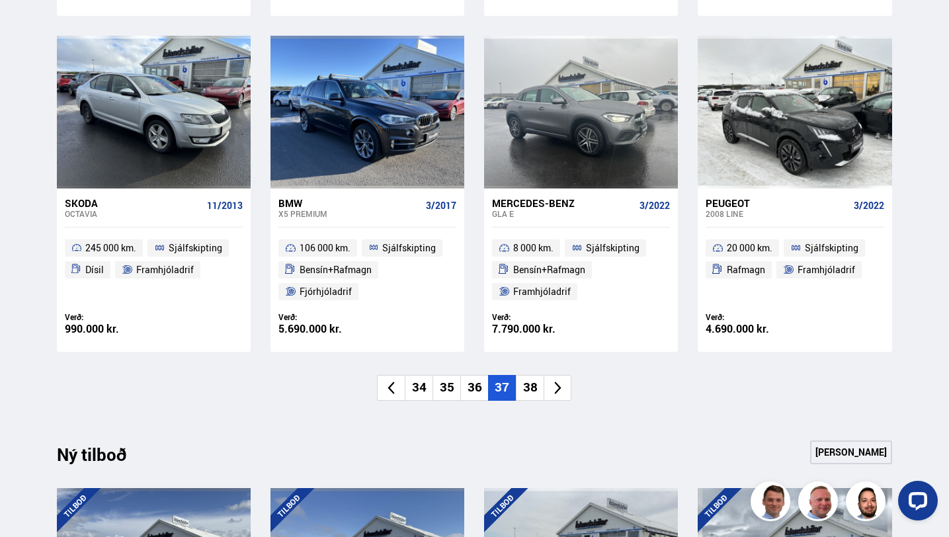
scroll to position [928, 0]
click at [562, 390] on icon at bounding box center [557, 387] width 15 height 15
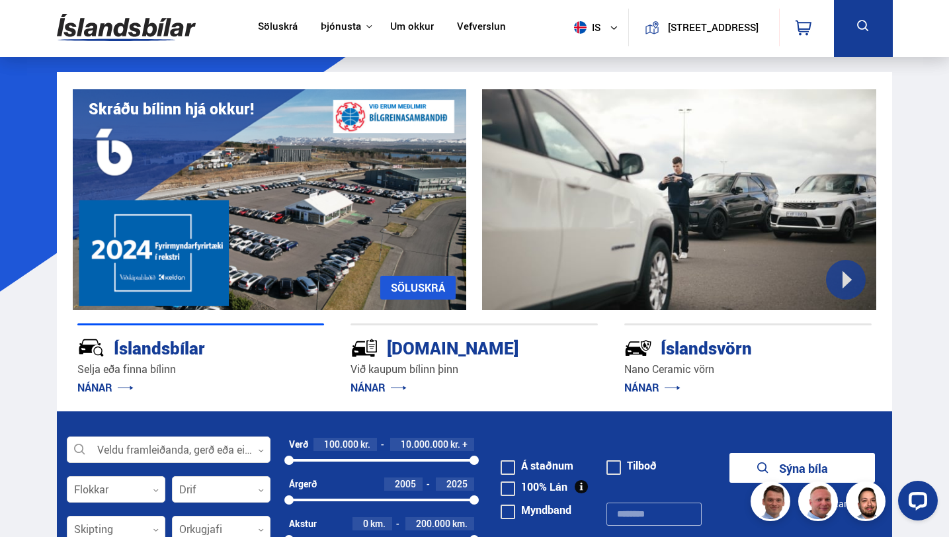
scroll to position [0, 0]
